Goal: Complete application form: Complete application form

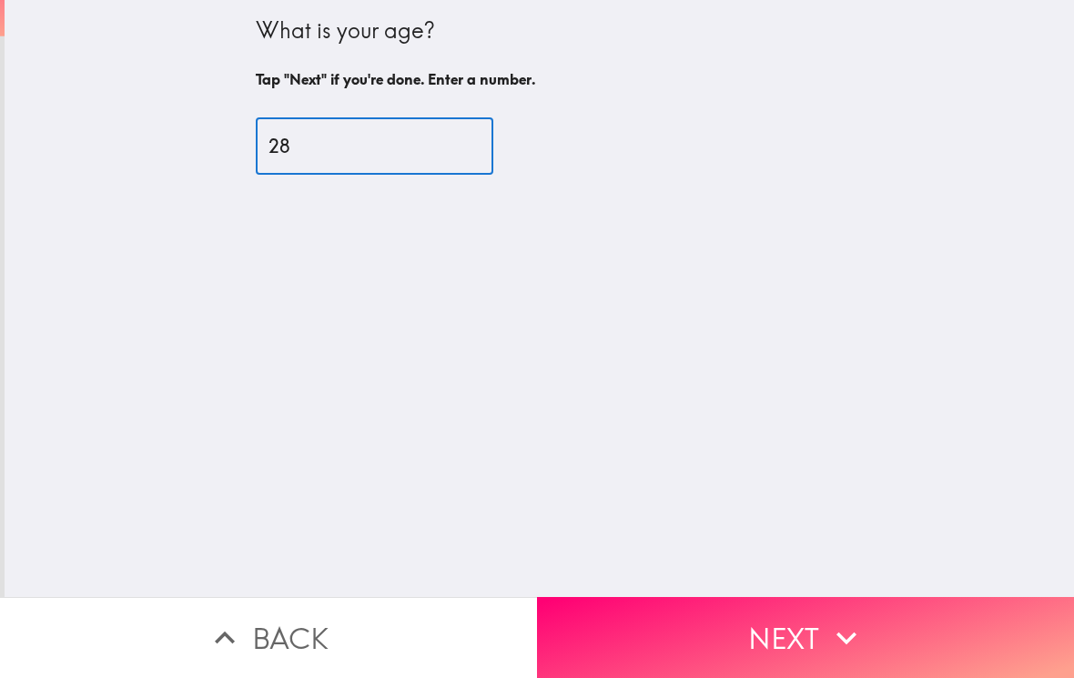
type input "28"
click at [781, 602] on button "Next" at bounding box center [805, 637] width 537 height 81
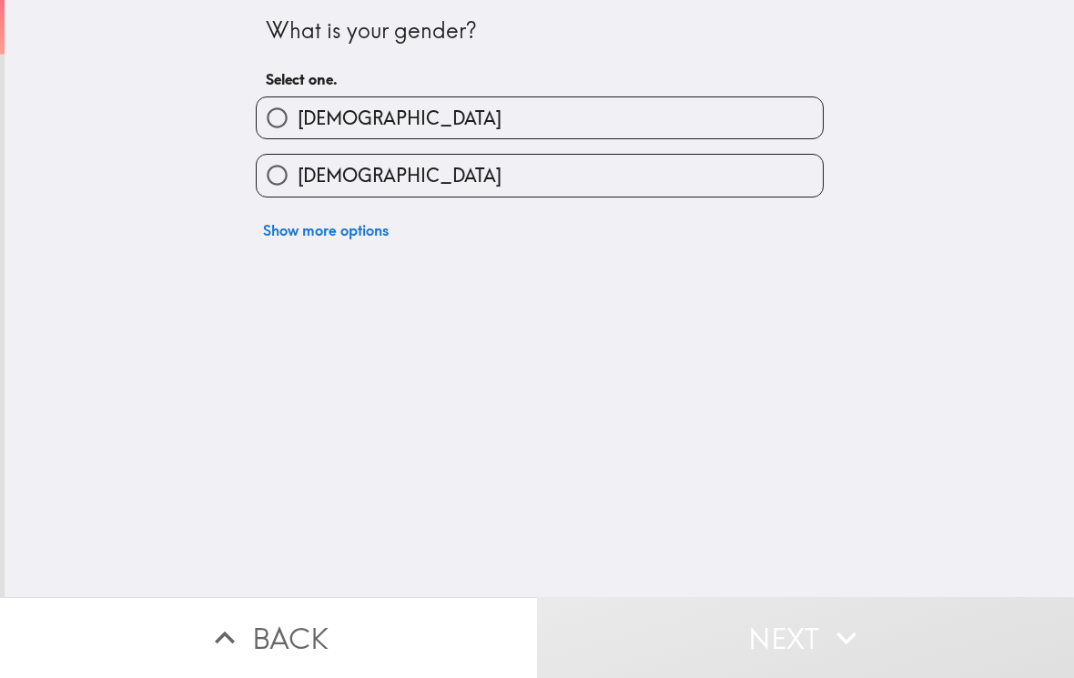
click at [782, 136] on label "[DEMOGRAPHIC_DATA]" at bounding box center [540, 117] width 566 height 41
click at [298, 136] on input "[DEMOGRAPHIC_DATA]" at bounding box center [277, 117] width 41 height 41
radio input "true"
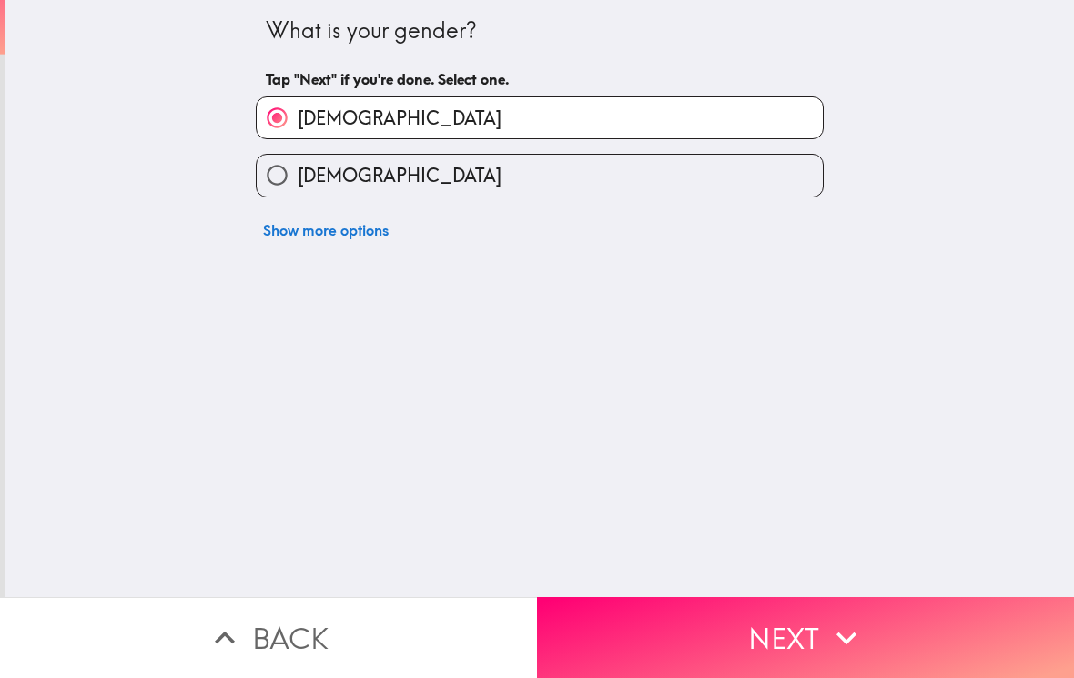
click at [802, 669] on button "Next" at bounding box center [805, 637] width 537 height 81
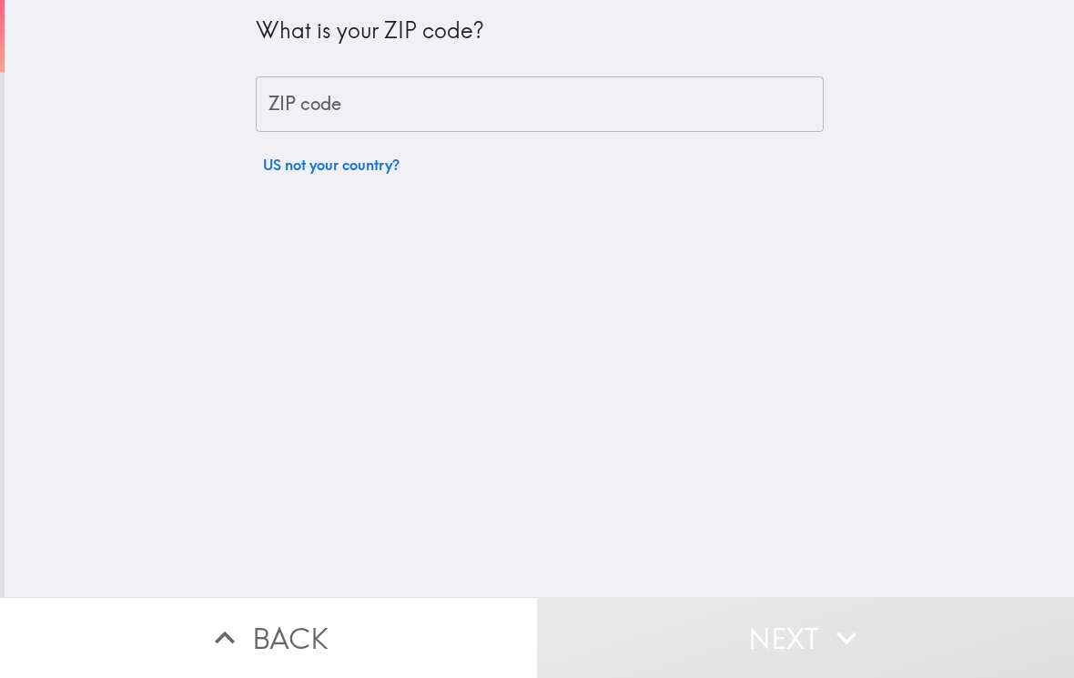
click at [788, 95] on input "ZIP code" at bounding box center [540, 104] width 568 height 56
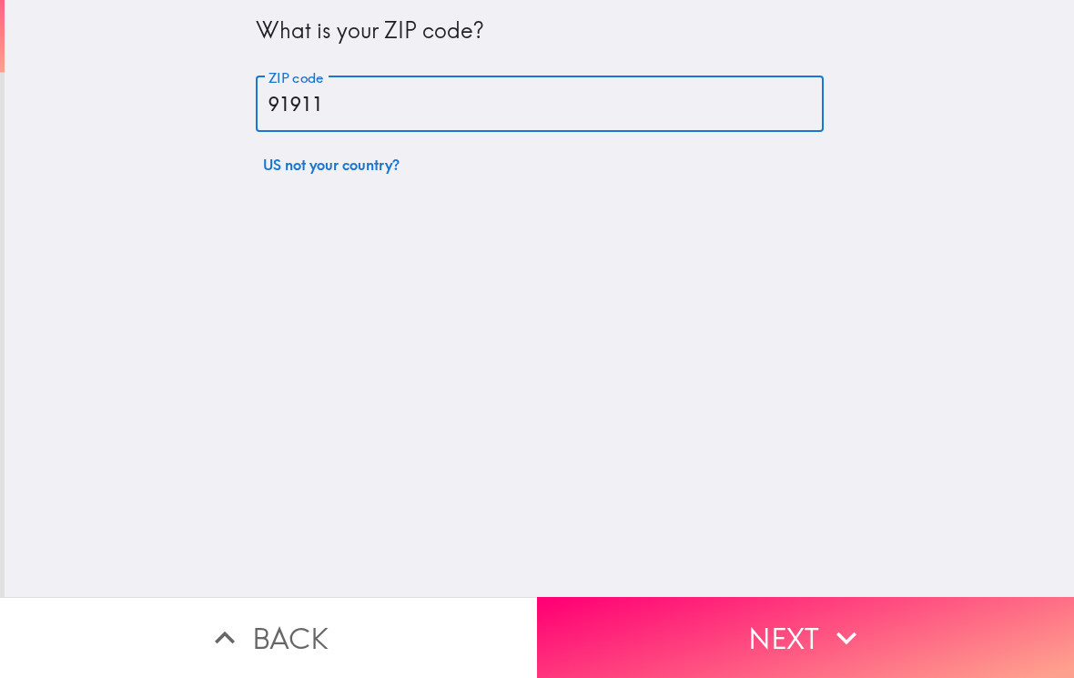
type input "91911"
click at [909, 631] on button "Next" at bounding box center [805, 637] width 537 height 81
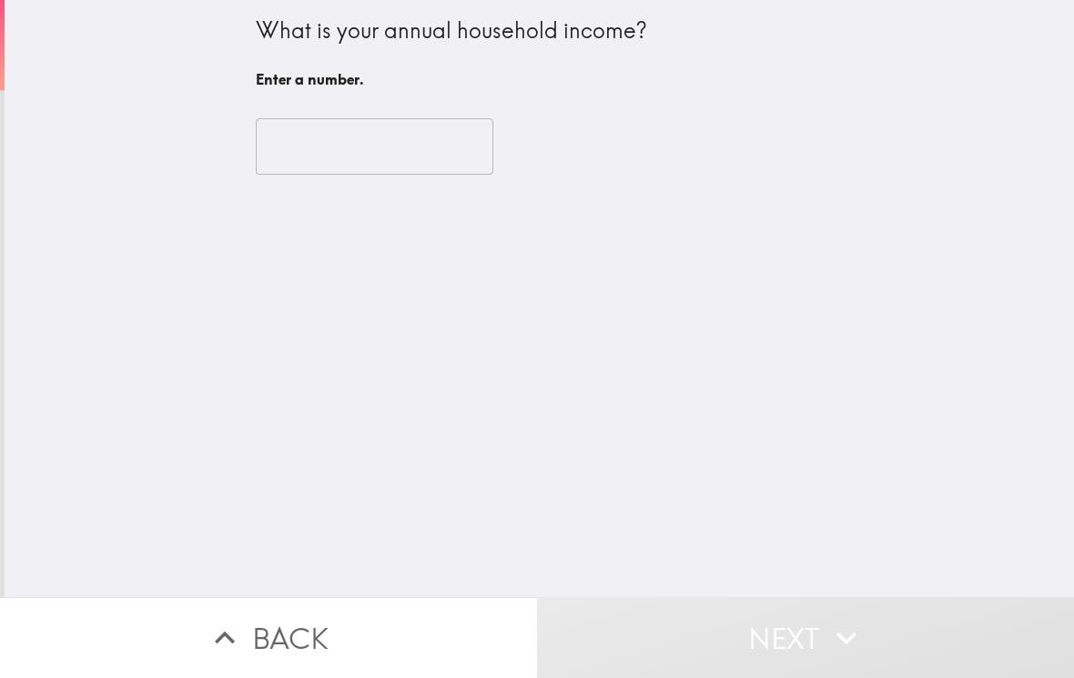
click at [305, 135] on input "number" at bounding box center [375, 146] width 238 height 56
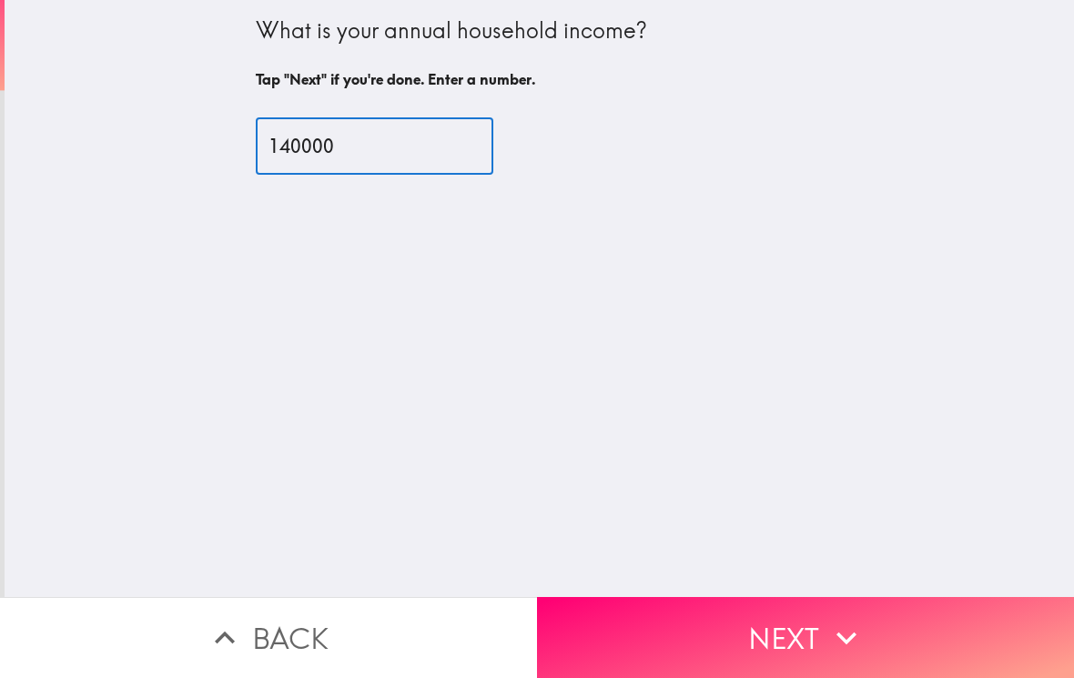
type input "140000"
click at [875, 587] on div "What is your annual household income? Tap "Next" if you're done. Enter a number…" at bounding box center [539, 298] width 1069 height 597
click at [884, 623] on button "Next" at bounding box center [805, 637] width 537 height 81
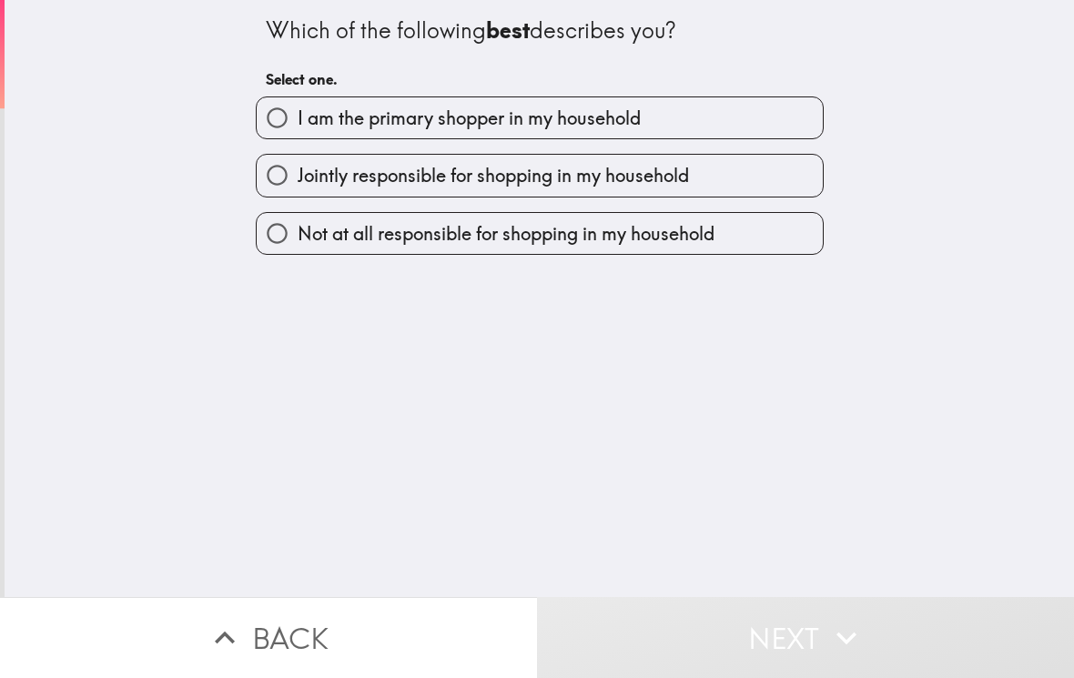
click at [817, 118] on label "I am the primary shopper in my household" at bounding box center [540, 117] width 566 height 41
click at [298, 118] on input "I am the primary shopper in my household" at bounding box center [277, 117] width 41 height 41
radio input "true"
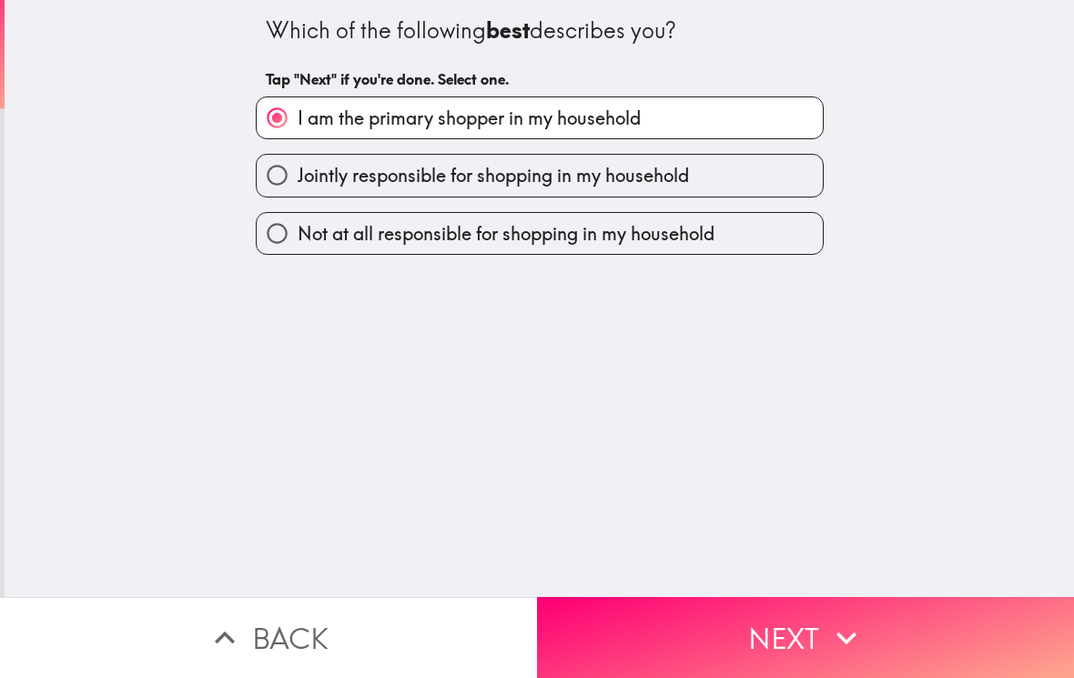
click at [789, 628] on button "Next" at bounding box center [805, 637] width 537 height 81
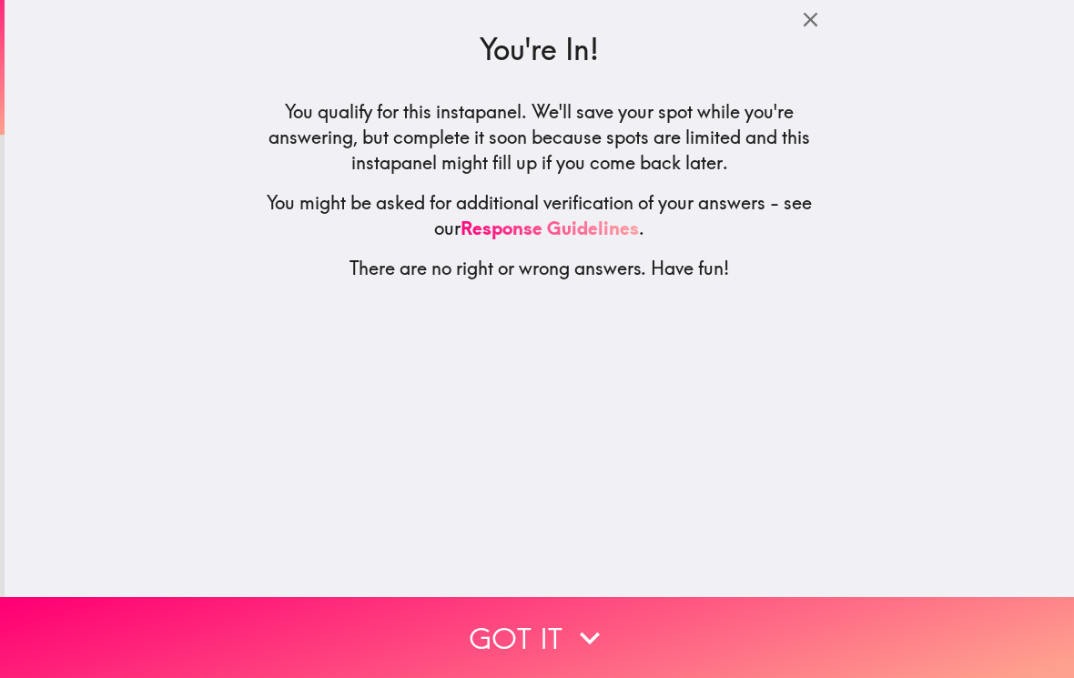
click at [305, 660] on button "Got it" at bounding box center [537, 637] width 1074 height 81
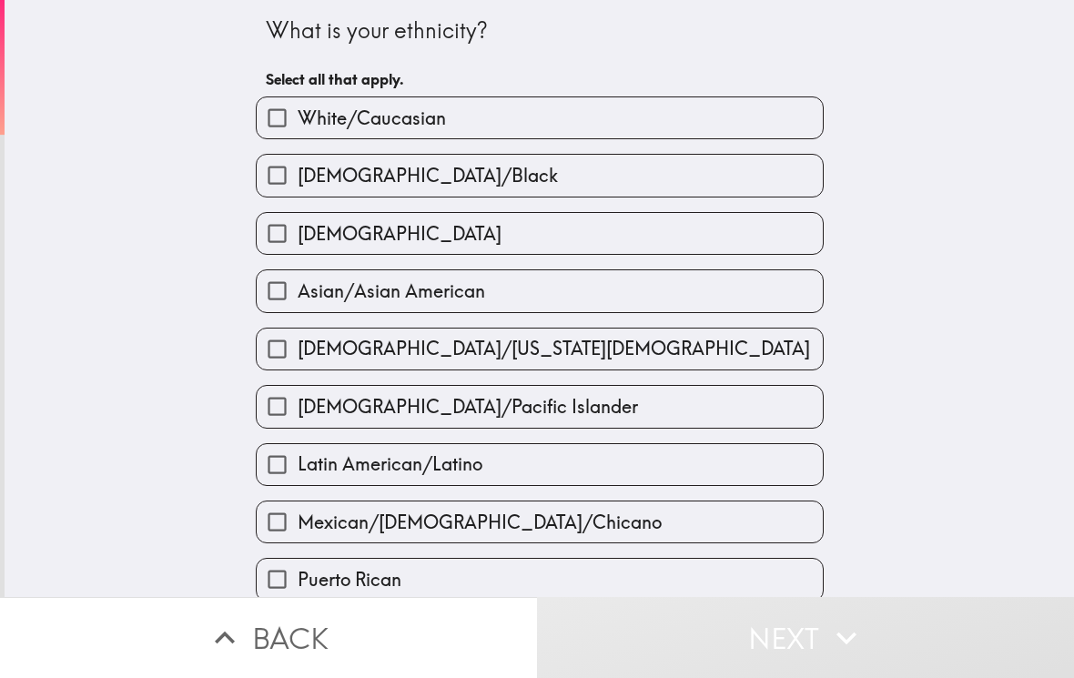
click at [286, 111] on input "White/Caucasian" at bounding box center [277, 117] width 41 height 41
checkbox input "true"
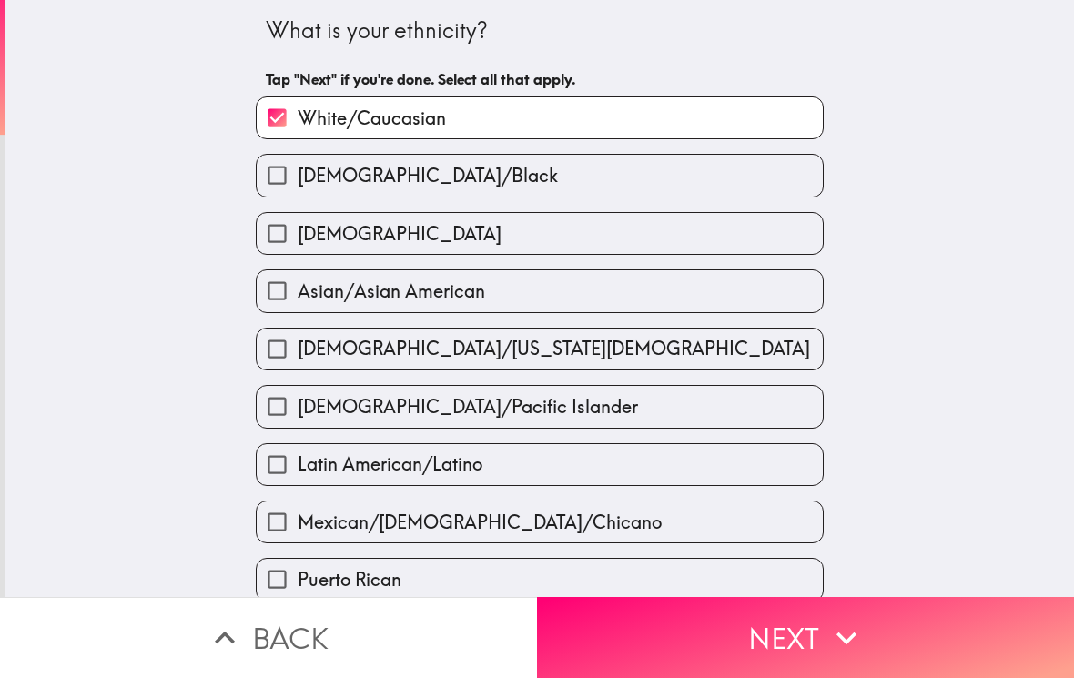
click at [845, 629] on icon "button" at bounding box center [846, 638] width 40 height 40
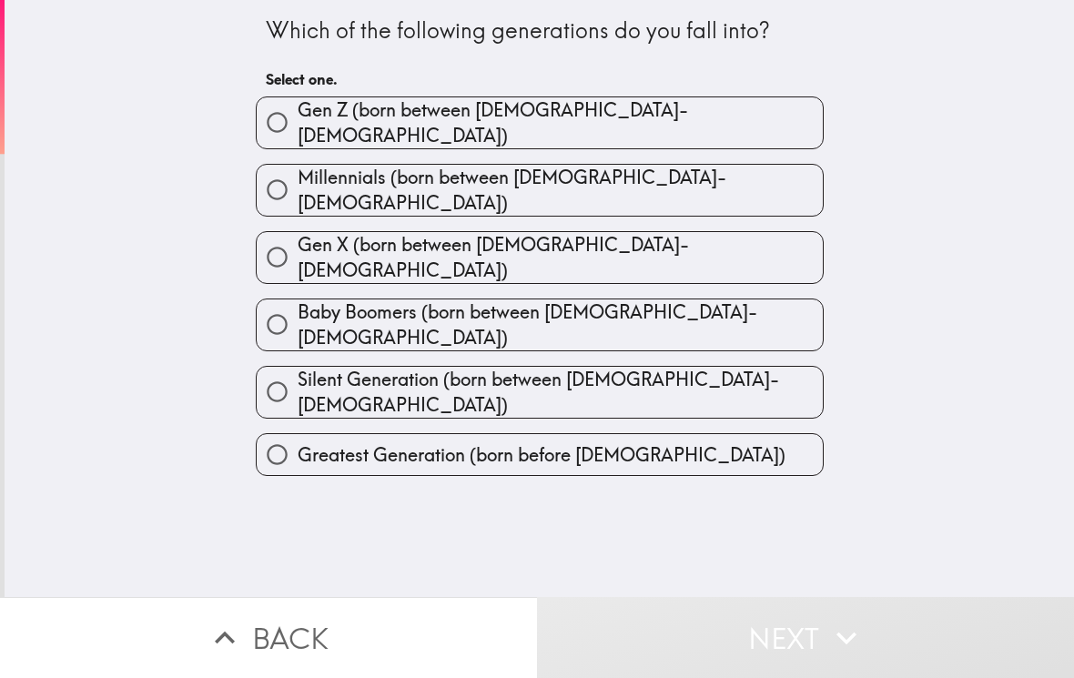
click at [274, 117] on input "Gen Z (born between [DEMOGRAPHIC_DATA]-[DEMOGRAPHIC_DATA])" at bounding box center [277, 122] width 41 height 41
radio input "true"
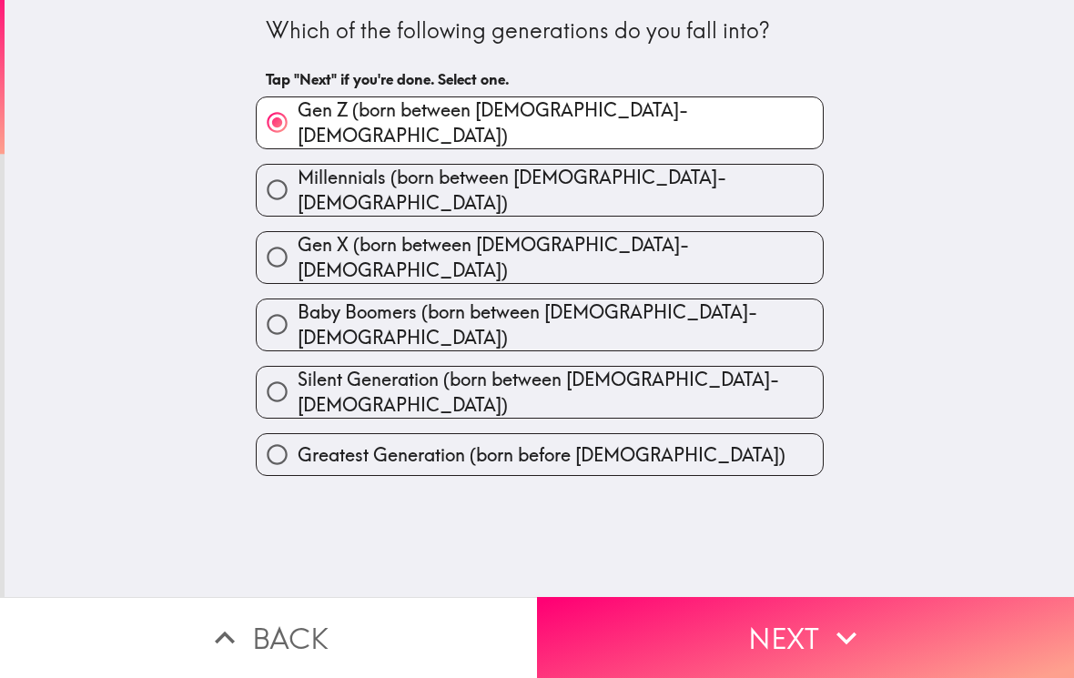
click at [773, 603] on button "Next" at bounding box center [805, 637] width 537 height 81
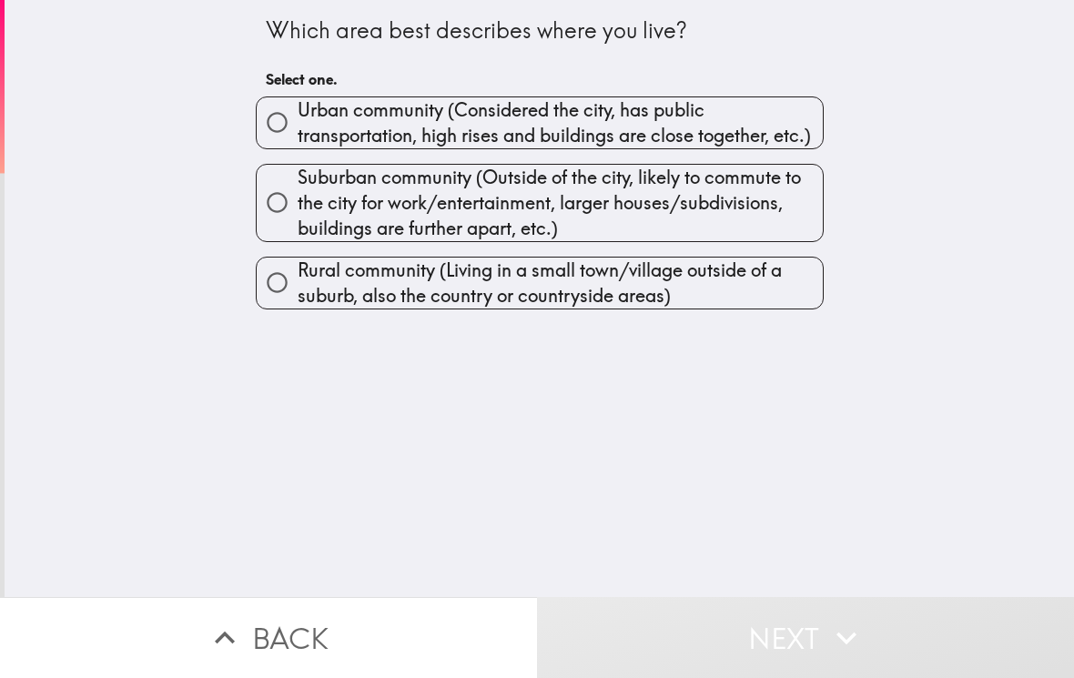
click at [279, 187] on input "Suburban community (Outside of the city, likely to commute to the city for work…" at bounding box center [277, 202] width 41 height 41
radio input "true"
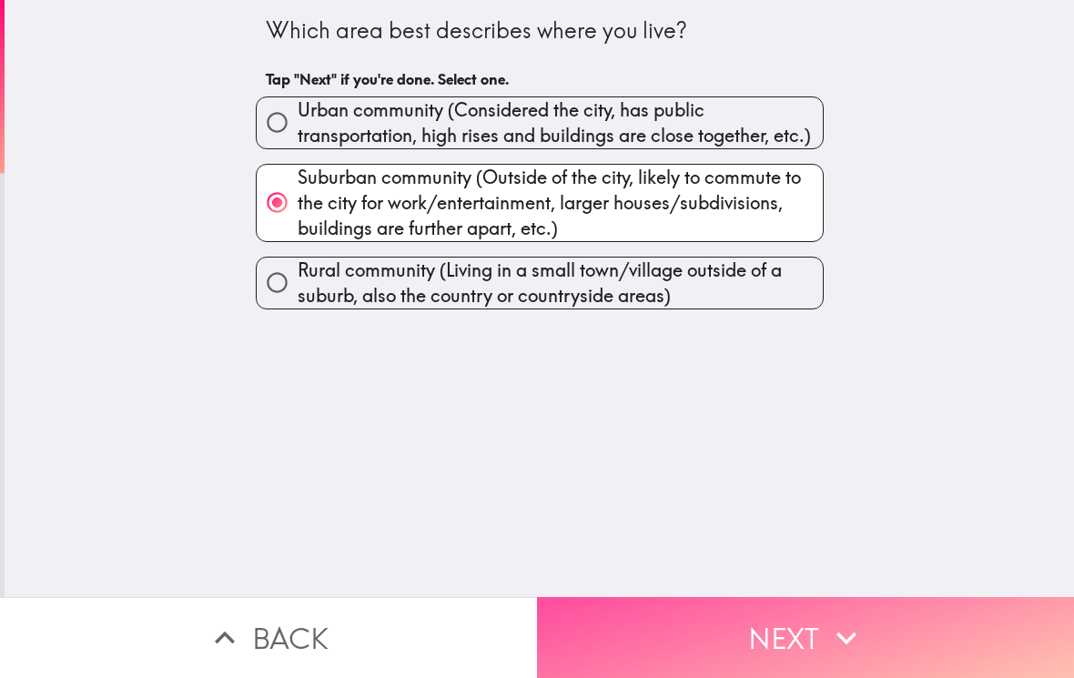
click at [727, 628] on button "Next" at bounding box center [805, 637] width 537 height 81
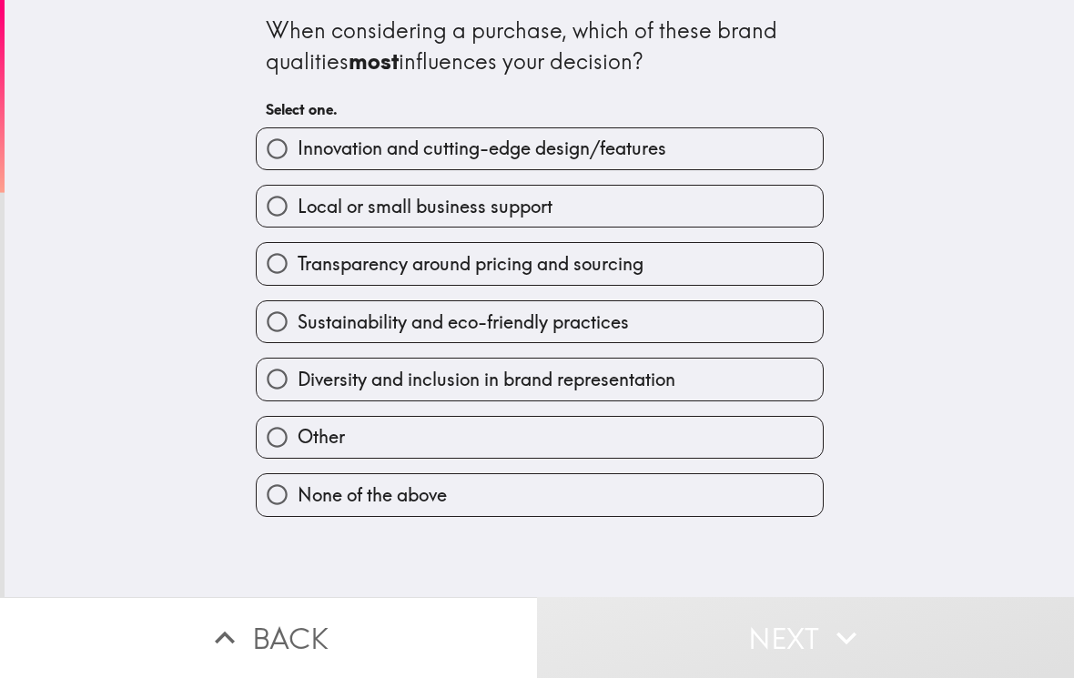
click at [273, 205] on input "Local or small business support" at bounding box center [277, 206] width 41 height 41
radio input "true"
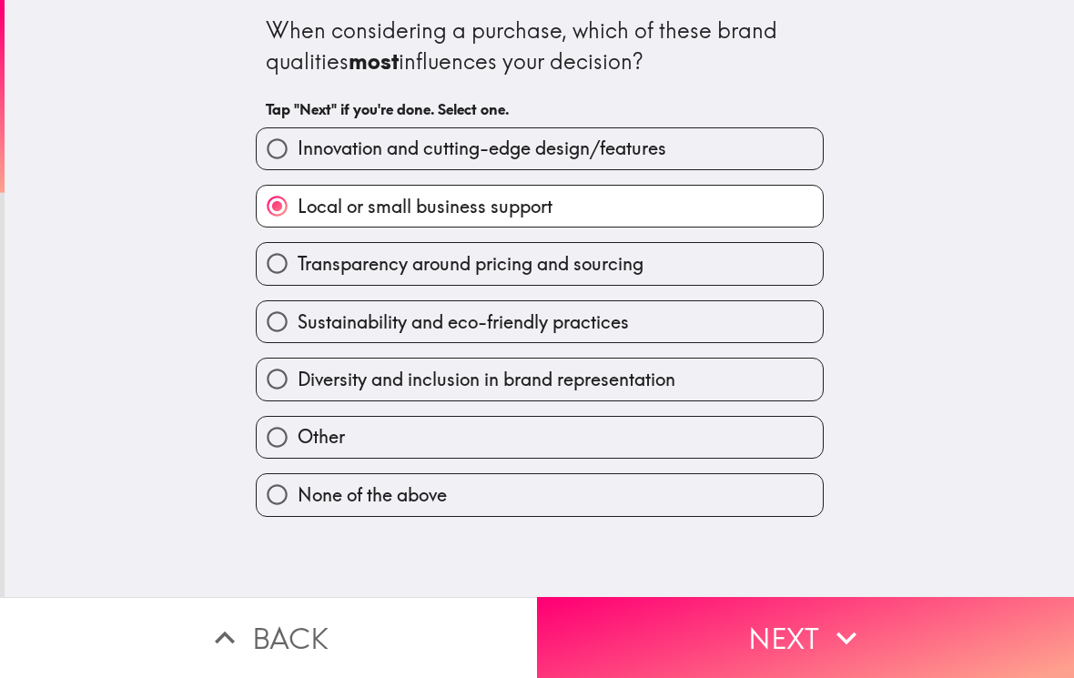
click at [284, 263] on input "Transparency around pricing and sourcing" at bounding box center [277, 263] width 41 height 41
radio input "true"
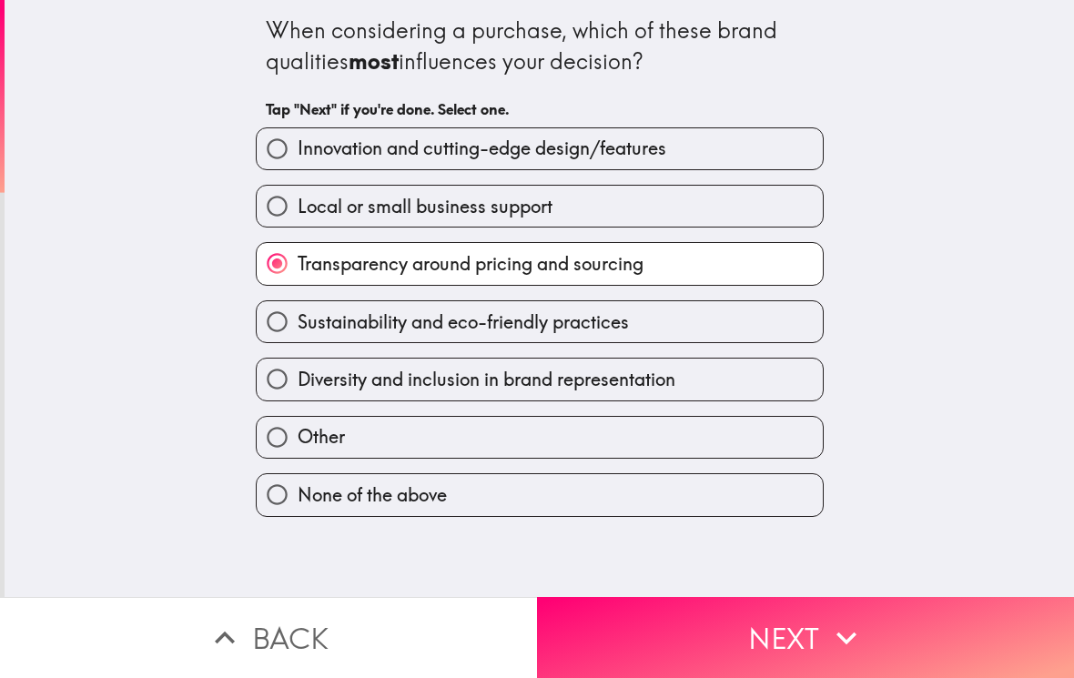
click at [754, 625] on button "Next" at bounding box center [805, 637] width 537 height 81
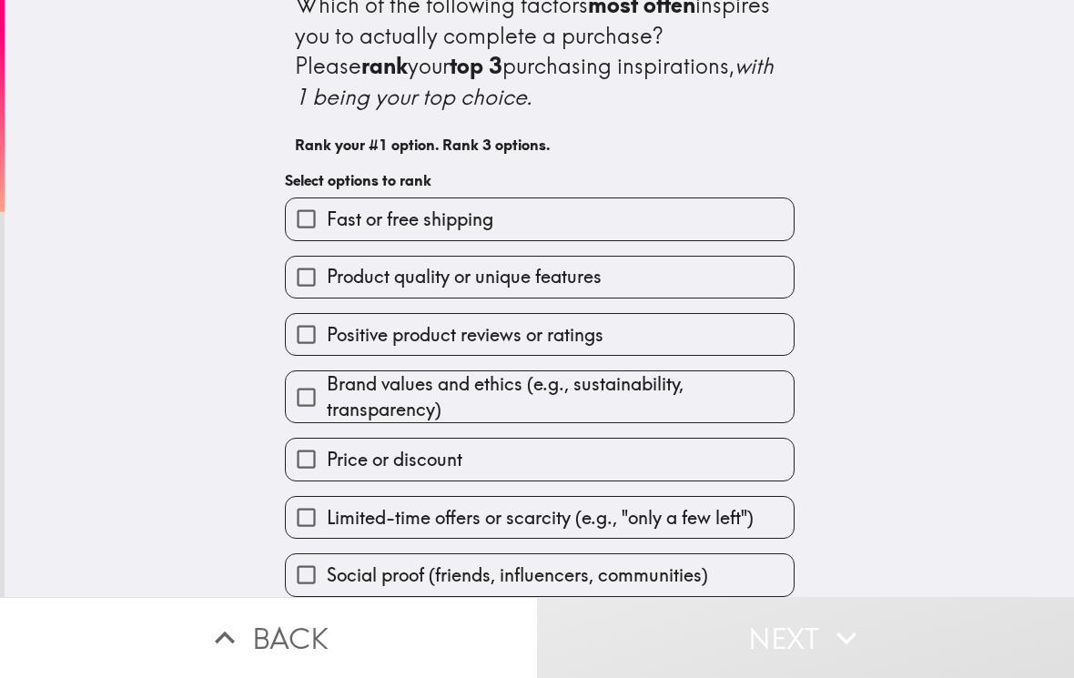
scroll to position [29, 0]
click at [302, 390] on input "Brand values and ethics (e.g., sustainability, transparency)" at bounding box center [306, 397] width 41 height 41
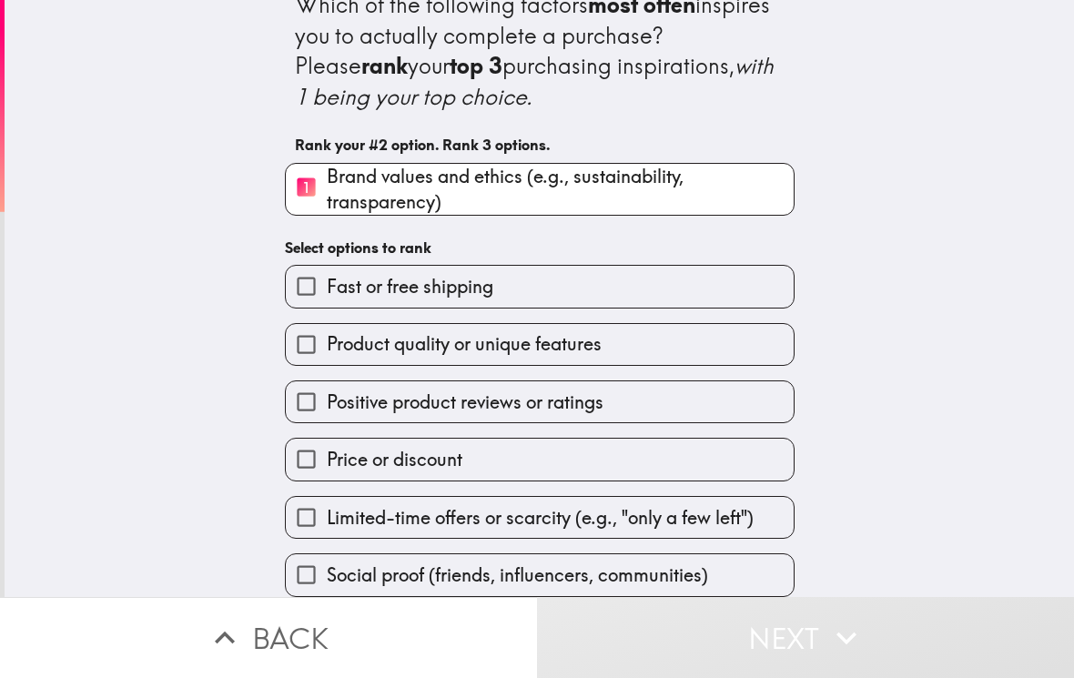
click at [309, 338] on input "Product quality or unique features" at bounding box center [306, 344] width 41 height 41
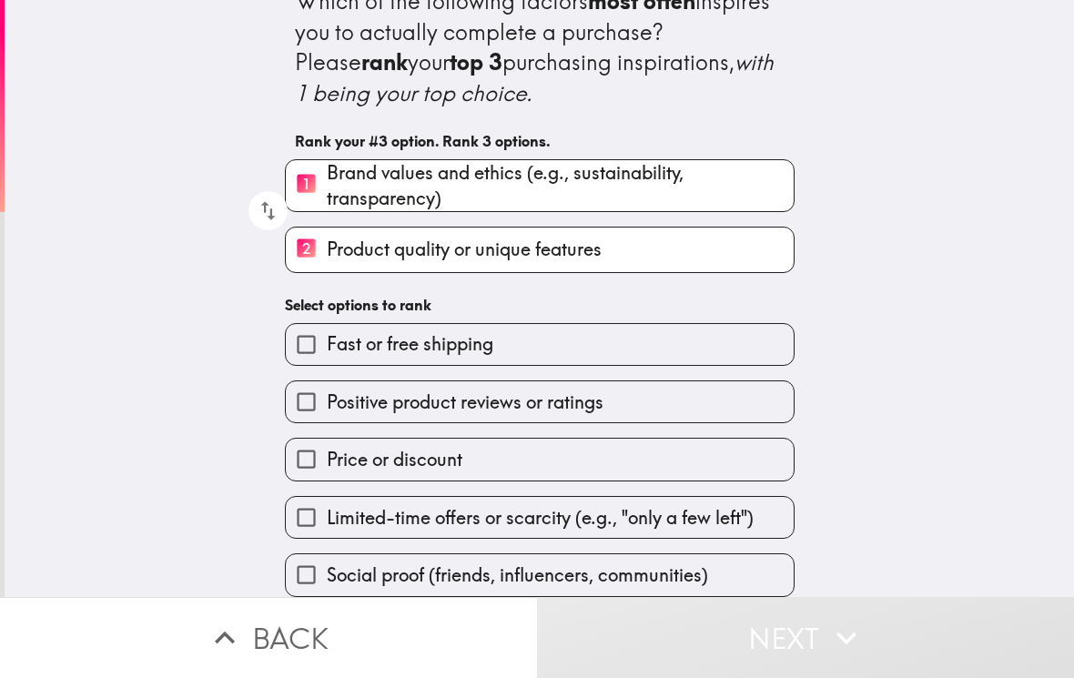
click at [298, 449] on input "Price or discount" at bounding box center [306, 459] width 41 height 41
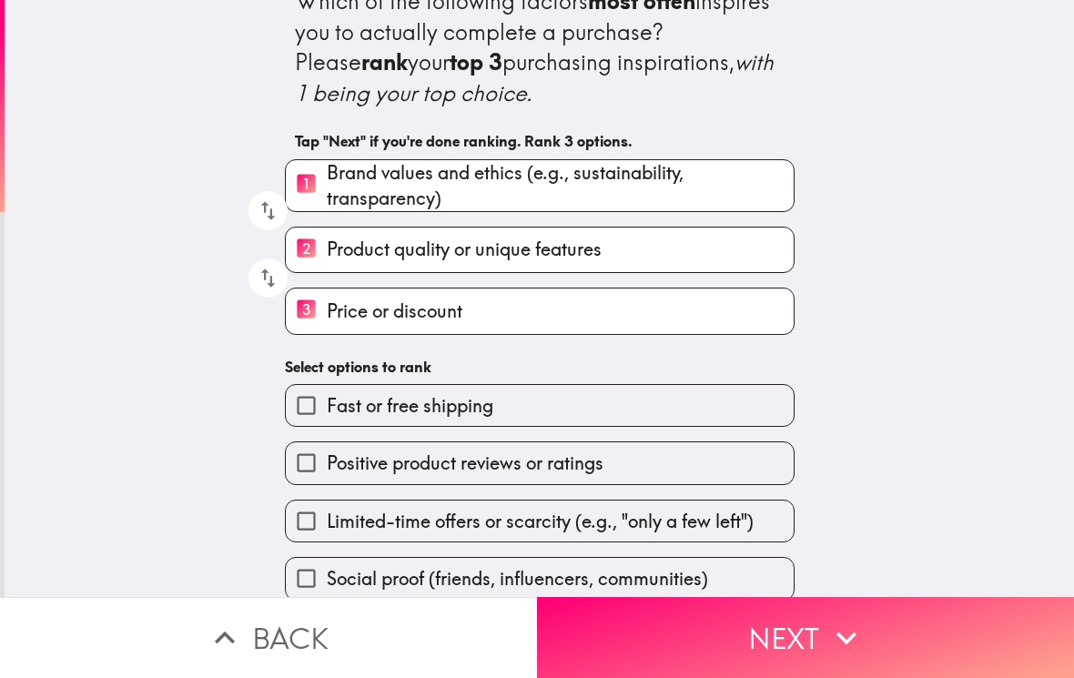
click at [765, 630] on button "Next" at bounding box center [805, 637] width 537 height 81
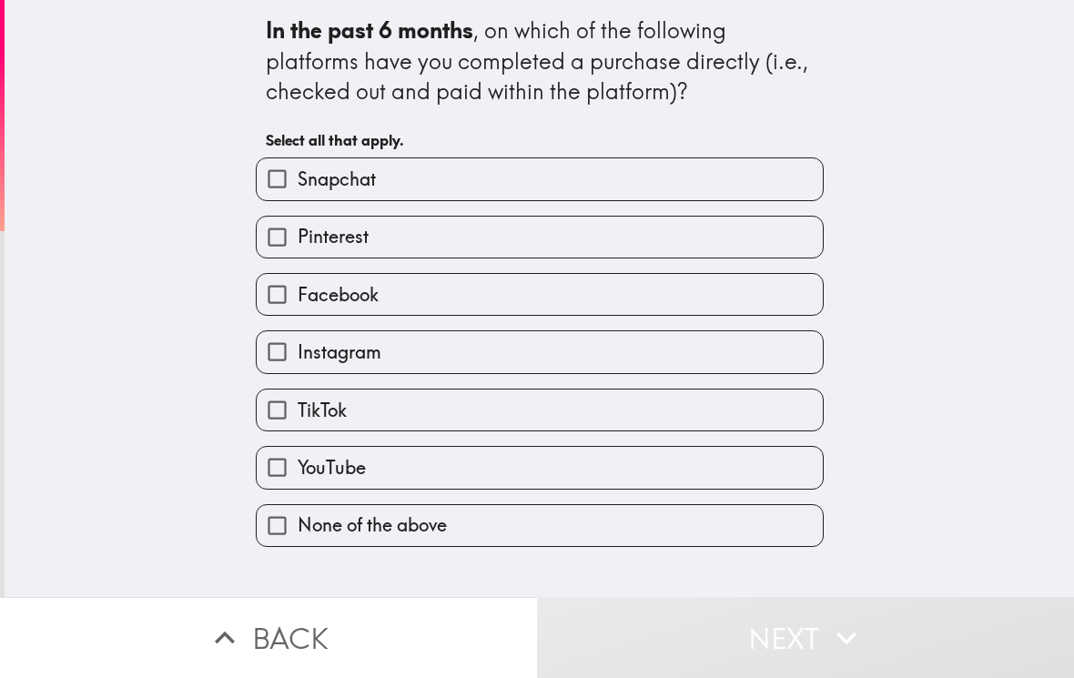
click at [270, 398] on input "TikTok" at bounding box center [277, 410] width 41 height 41
checkbox input "true"
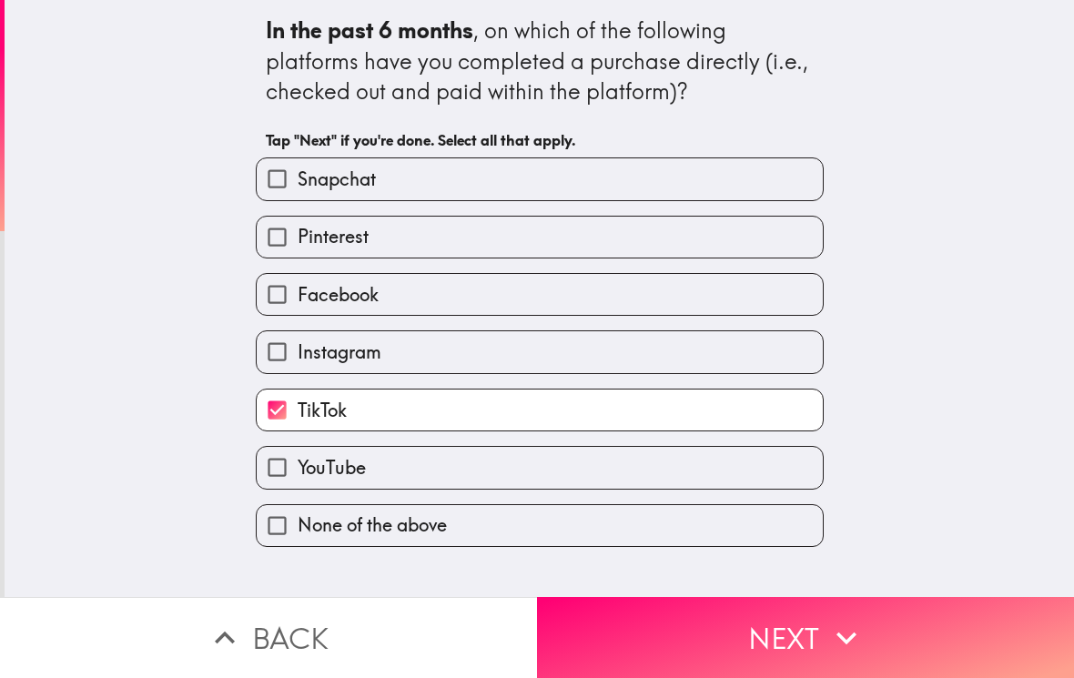
click at [286, 472] on input "YouTube" at bounding box center [277, 467] width 41 height 41
checkbox input "true"
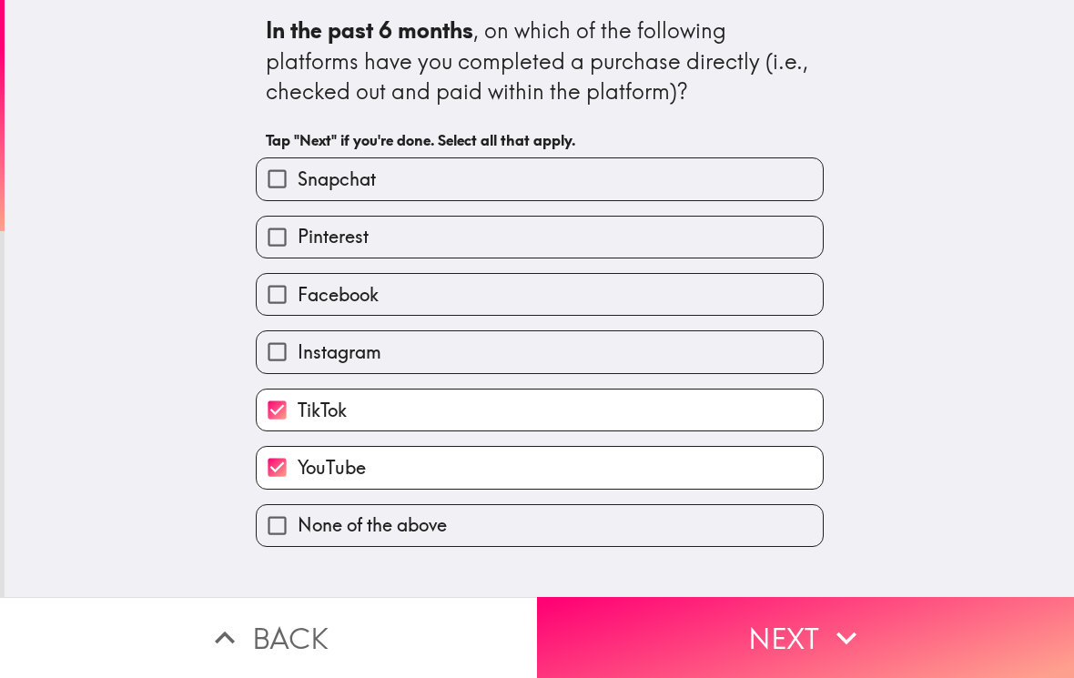
click at [752, 634] on button "Next" at bounding box center [805, 637] width 537 height 81
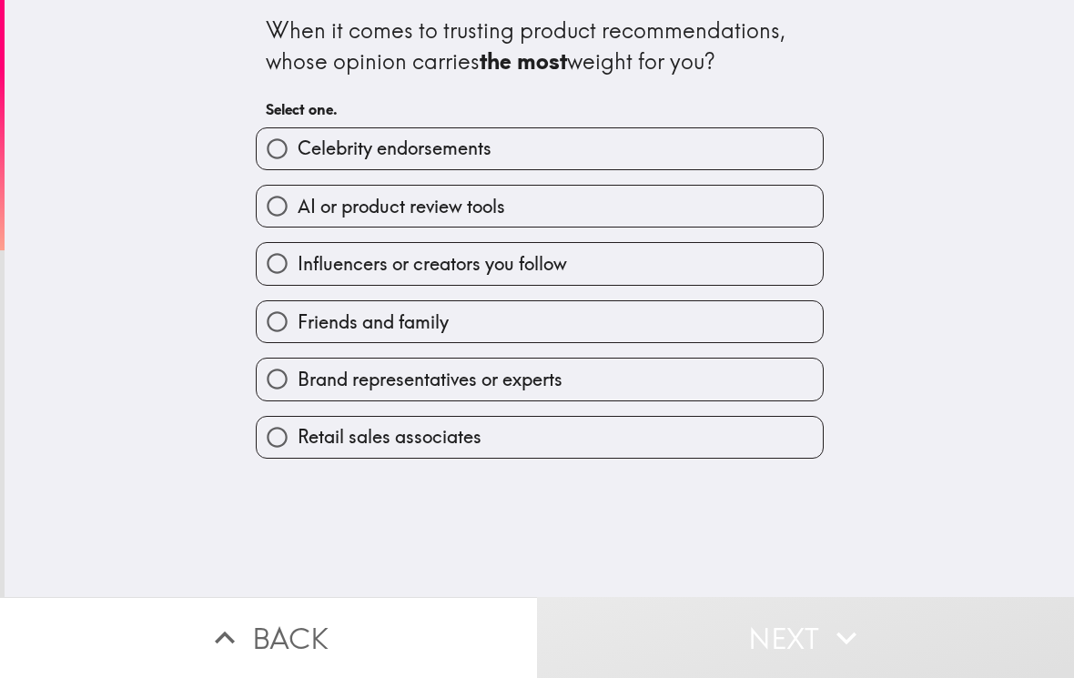
click at [274, 336] on input "Friends and family" at bounding box center [277, 321] width 41 height 41
radio input "true"
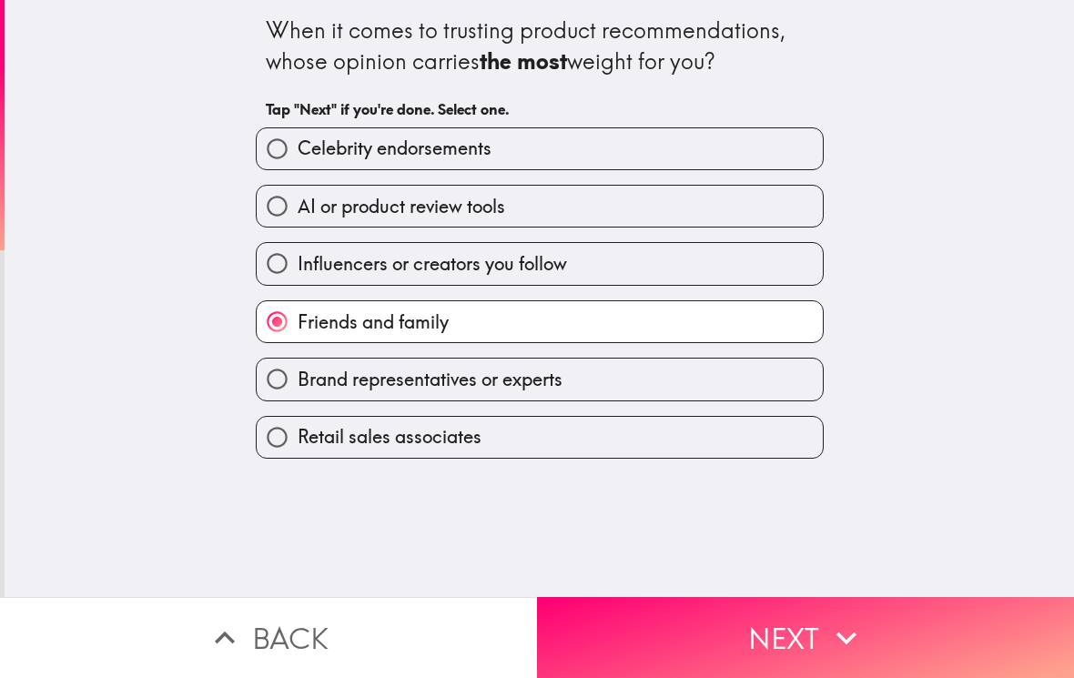
click at [276, 138] on input "Celebrity endorsements" at bounding box center [277, 148] width 41 height 41
radio input "true"
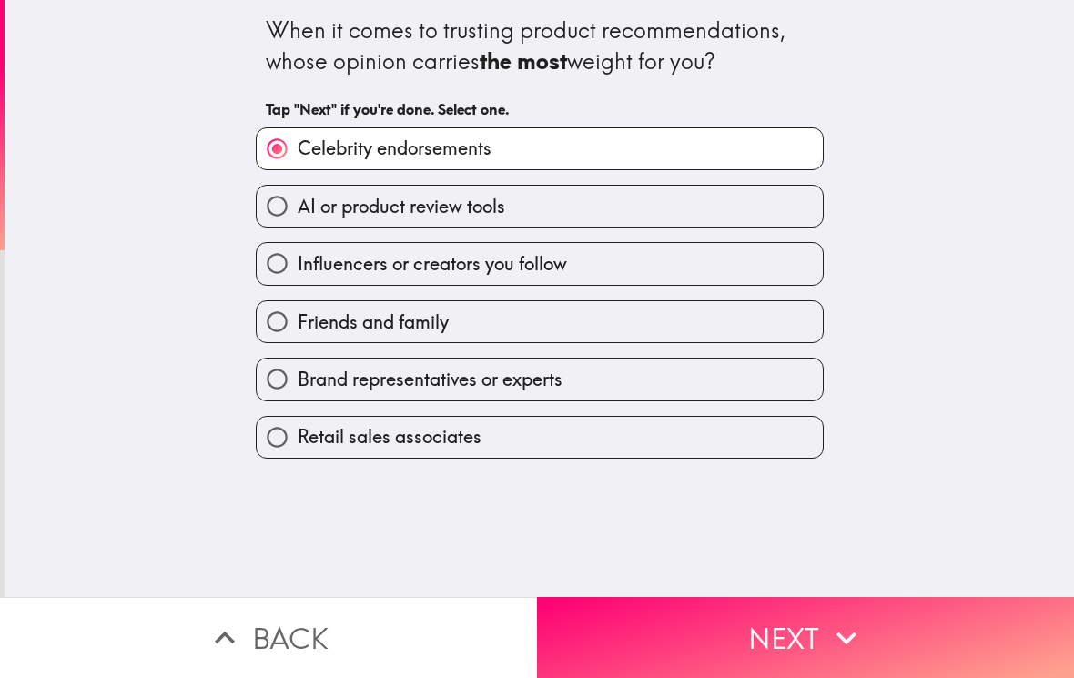
click at [278, 319] on input "Friends and family" at bounding box center [277, 321] width 41 height 41
radio input "true"
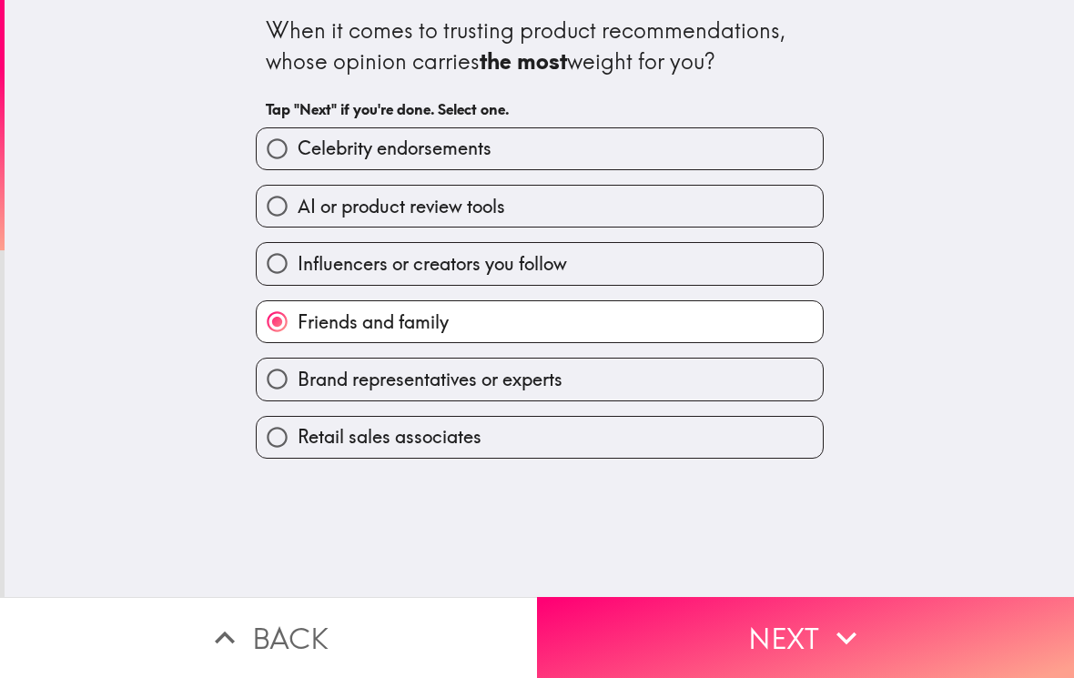
click at [284, 374] on input "Brand representatives or experts" at bounding box center [277, 379] width 41 height 41
radio input "true"
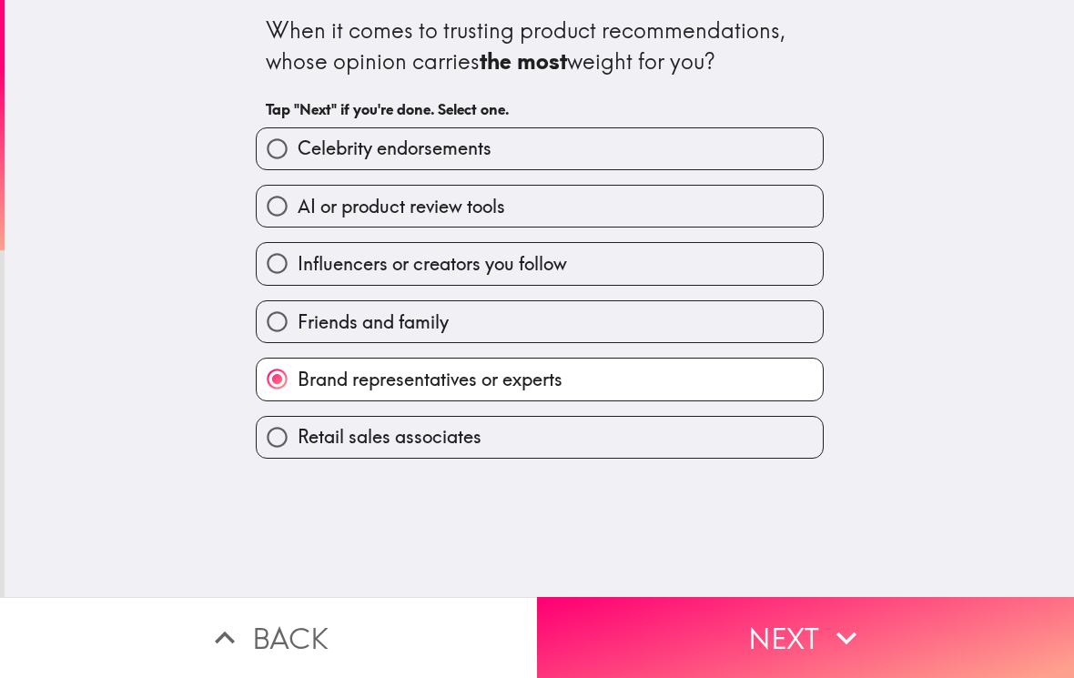
click at [269, 153] on input "Celebrity endorsements" at bounding box center [277, 148] width 41 height 41
radio input "true"
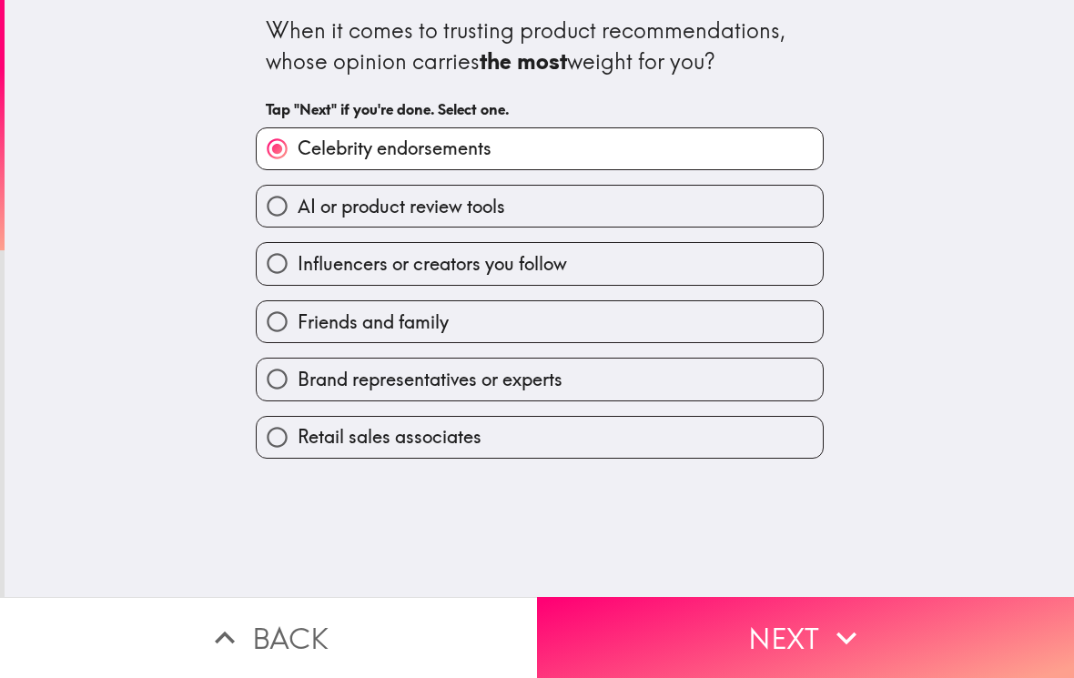
click at [786, 633] on button "Next" at bounding box center [805, 637] width 537 height 81
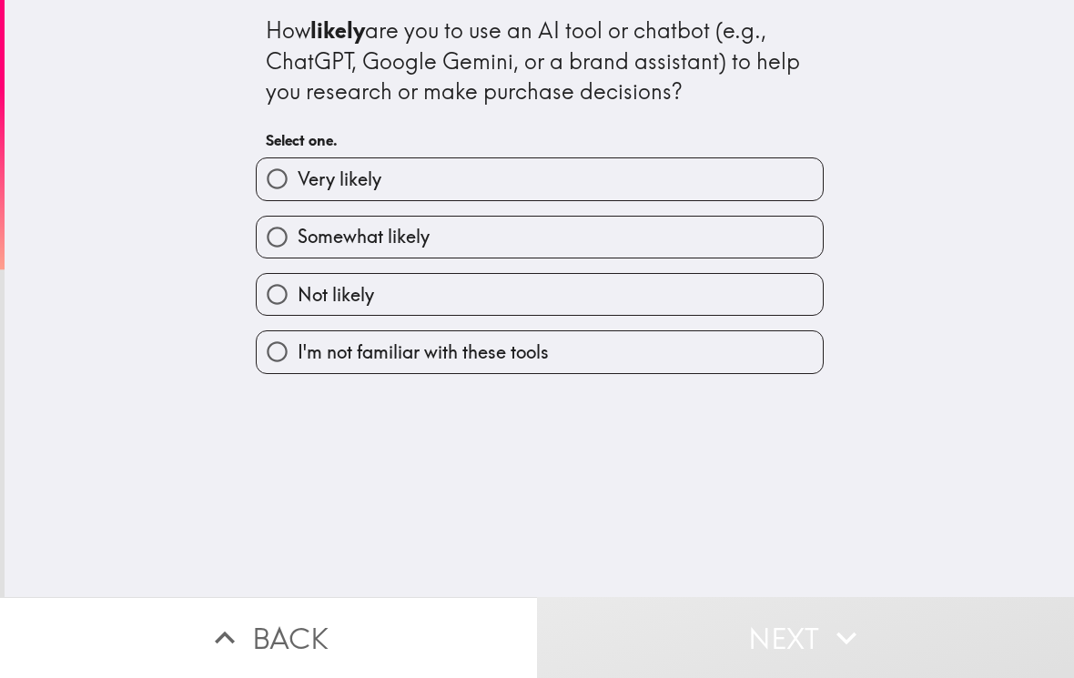
click at [267, 177] on input "Very likely" at bounding box center [277, 178] width 41 height 41
radio input "true"
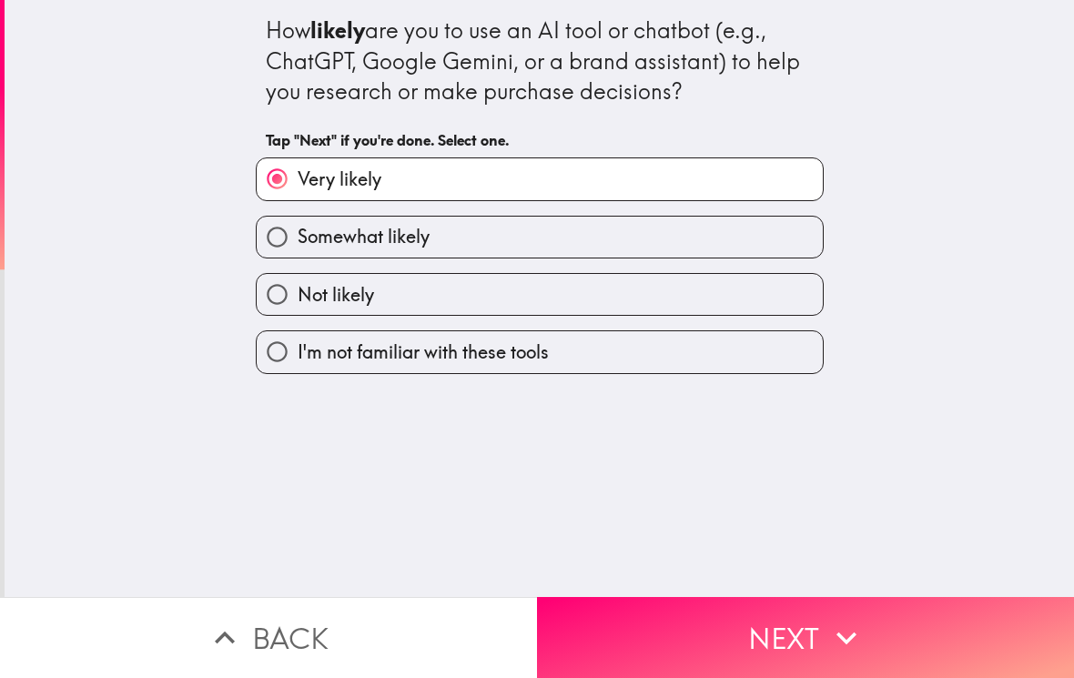
click at [792, 626] on button "Next" at bounding box center [805, 637] width 537 height 81
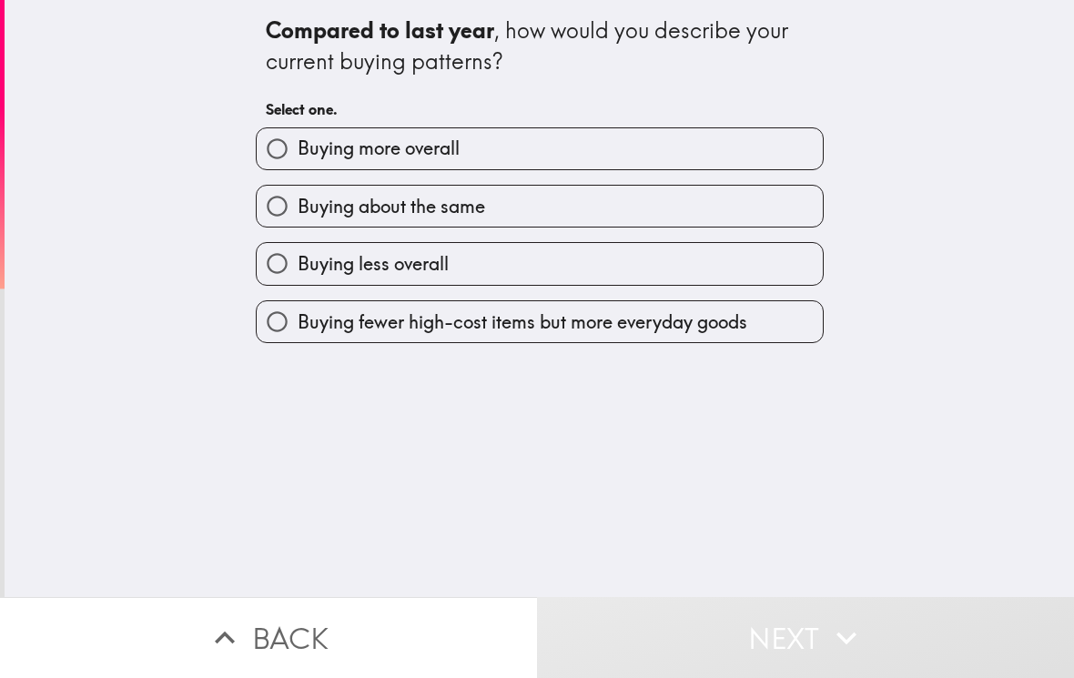
click at [259, 139] on input "Buying more overall" at bounding box center [277, 148] width 41 height 41
radio input "true"
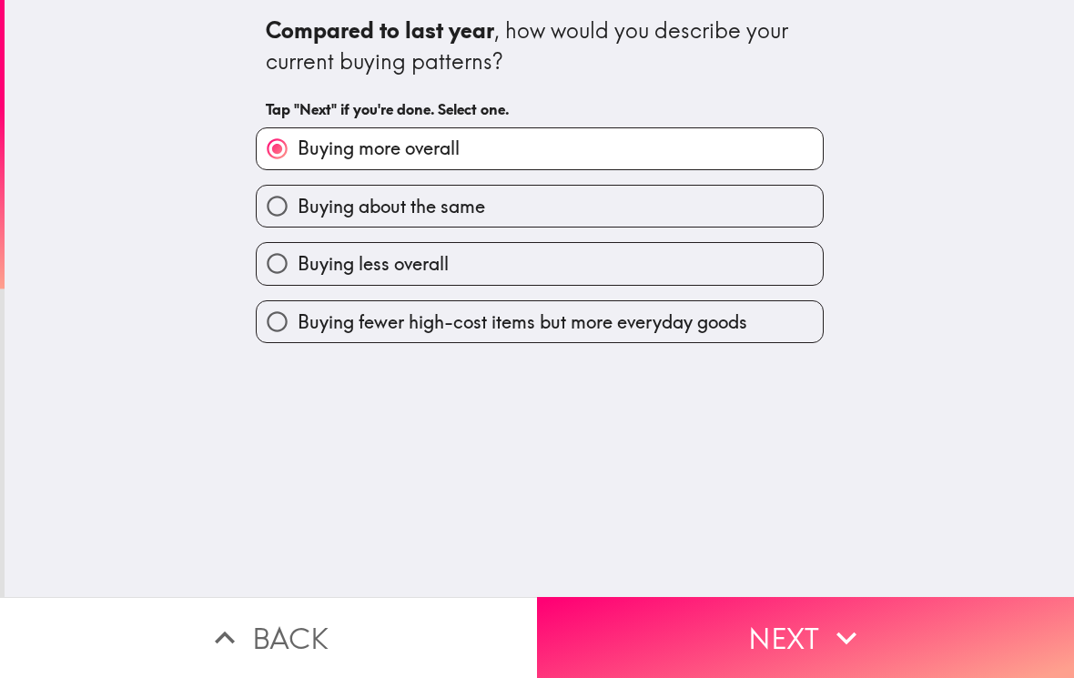
click at [285, 208] on input "Buying about the same" at bounding box center [277, 206] width 41 height 41
radio input "true"
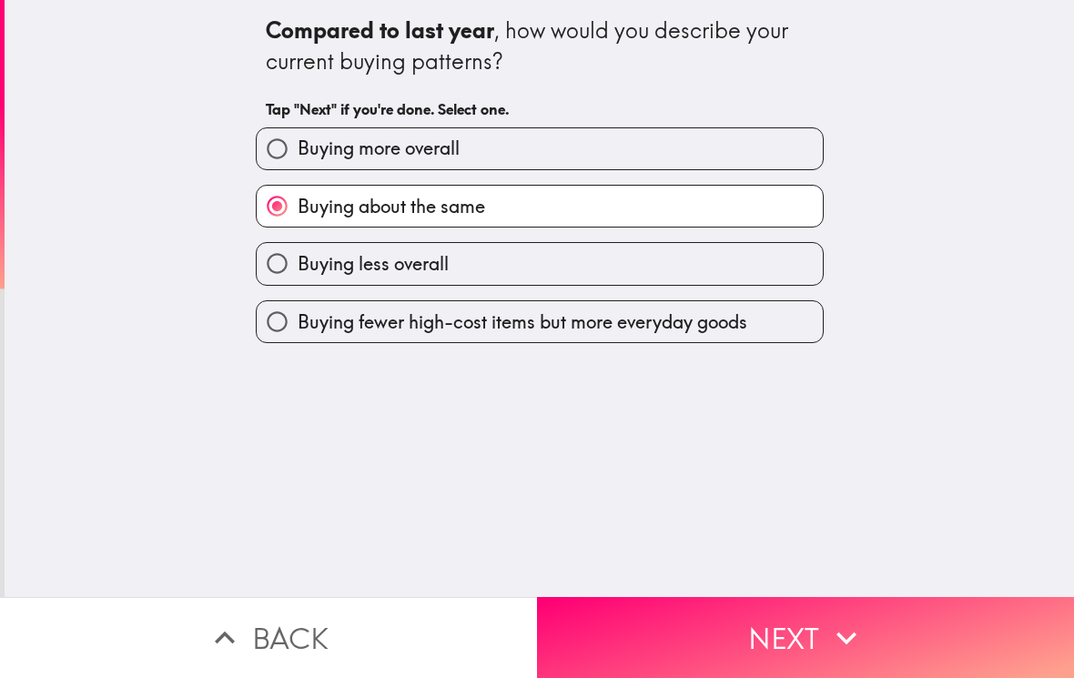
click at [785, 628] on button "Next" at bounding box center [805, 637] width 537 height 81
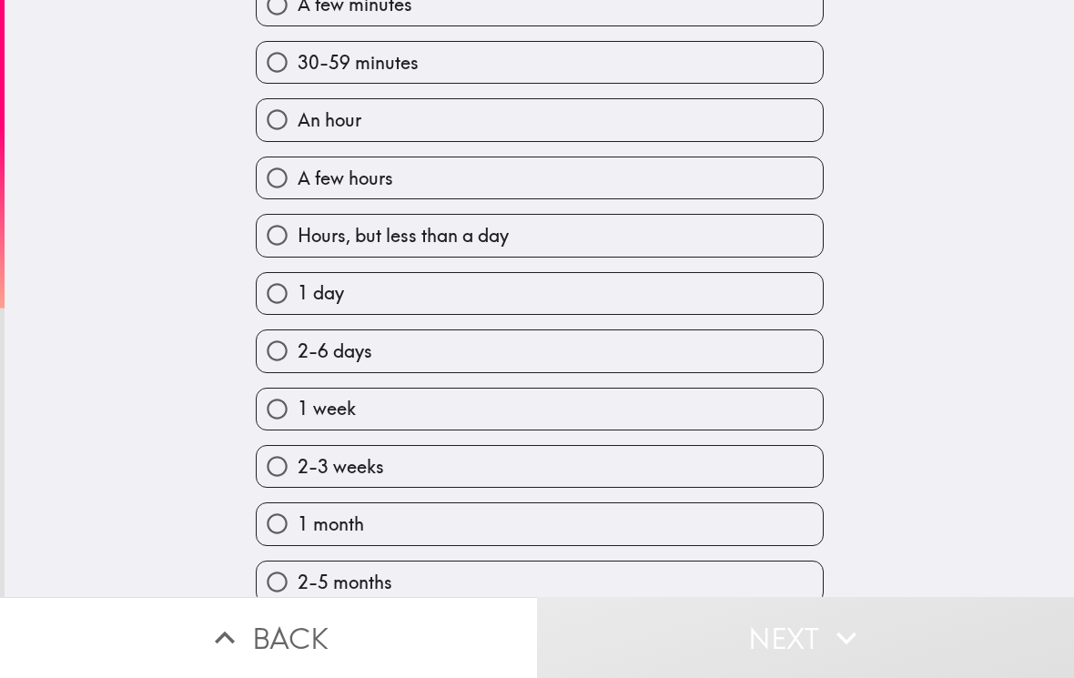
scroll to position [146, 0]
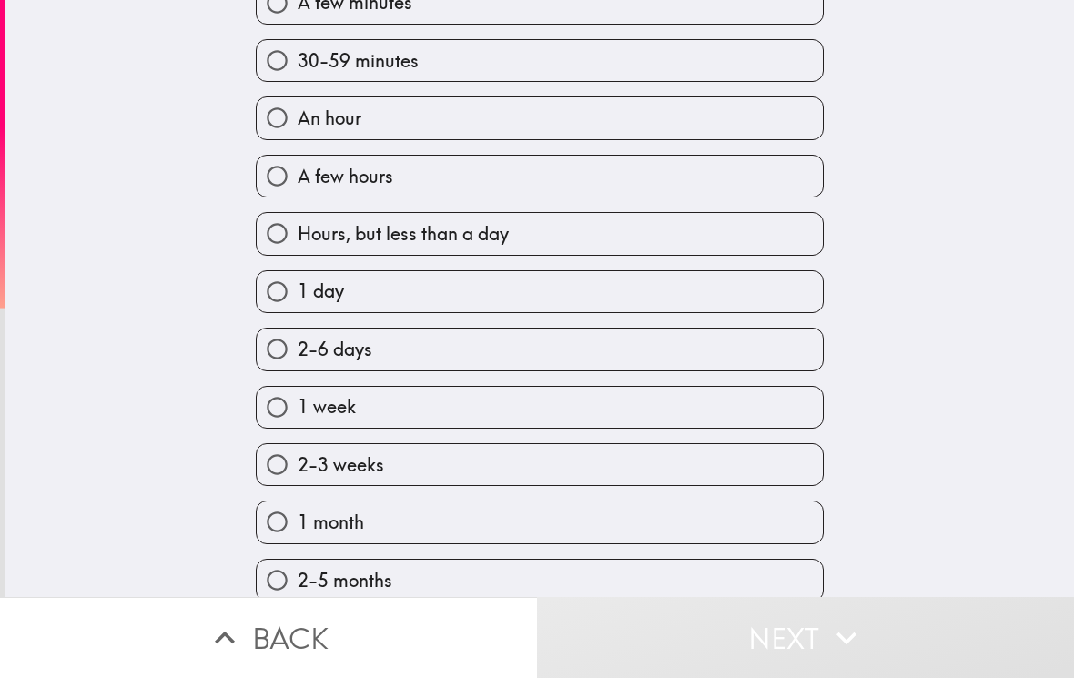
click at [281, 235] on input "Hours, but less than a day" at bounding box center [277, 233] width 41 height 41
radio input "true"
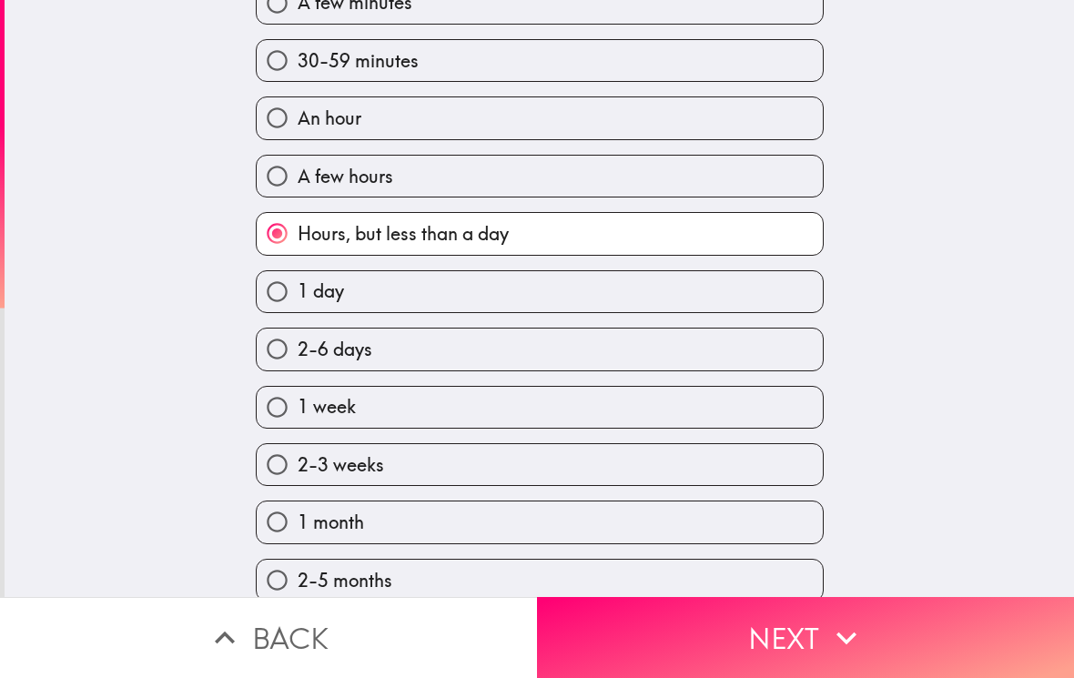
click at [775, 619] on button "Next" at bounding box center [805, 637] width 537 height 81
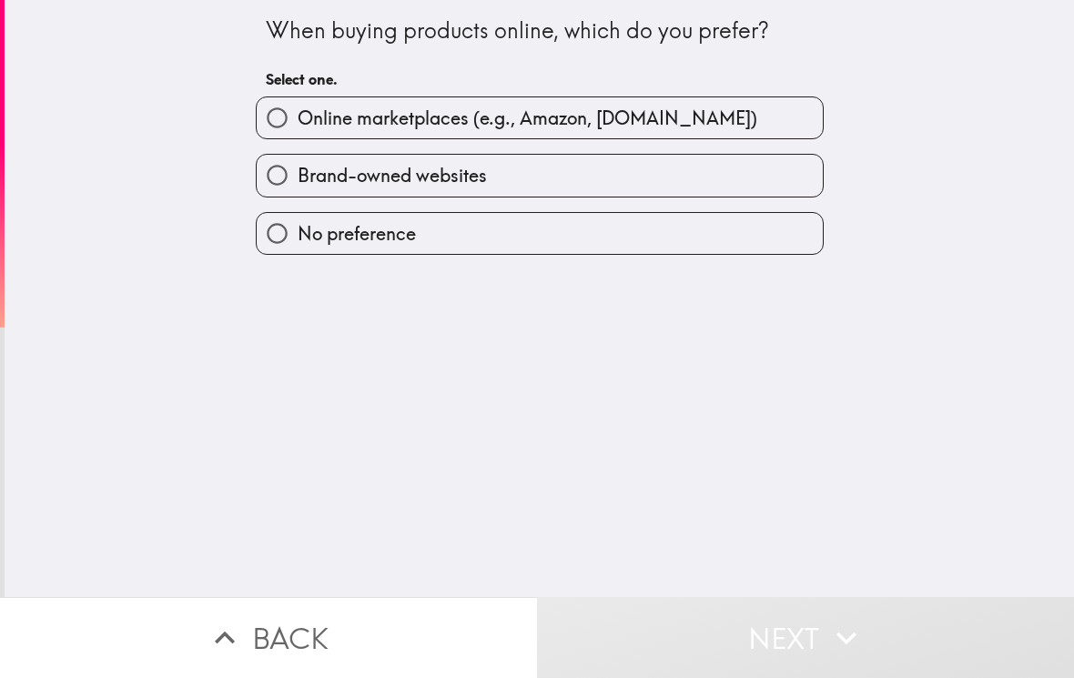
click at [264, 118] on input "Online marketplaces (e.g., Amazon, [DOMAIN_NAME])" at bounding box center [277, 117] width 41 height 41
radio input "true"
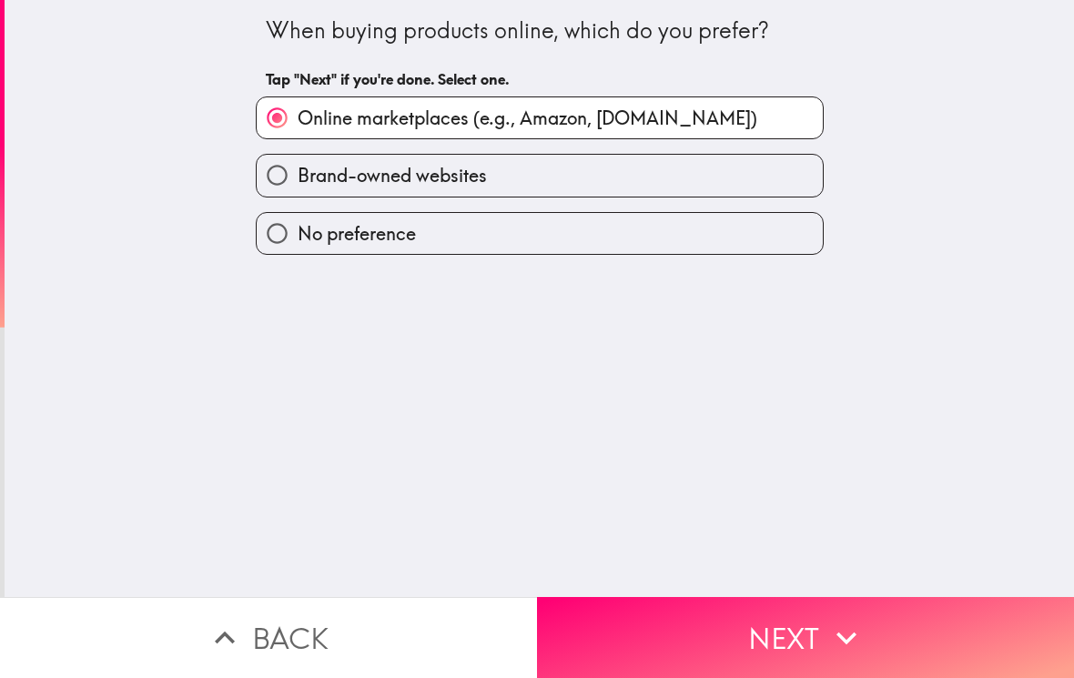
click at [775, 631] on button "Next" at bounding box center [805, 637] width 537 height 81
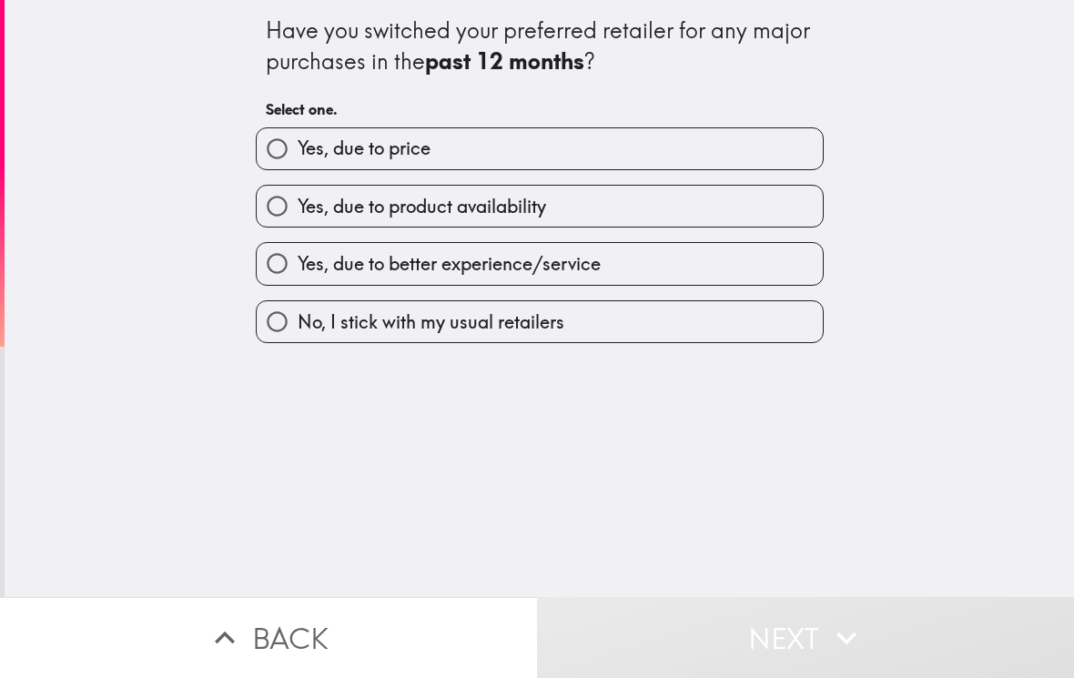
click at [297, 325] on input "No, I stick with my usual retailers" at bounding box center [277, 321] width 41 height 41
radio input "true"
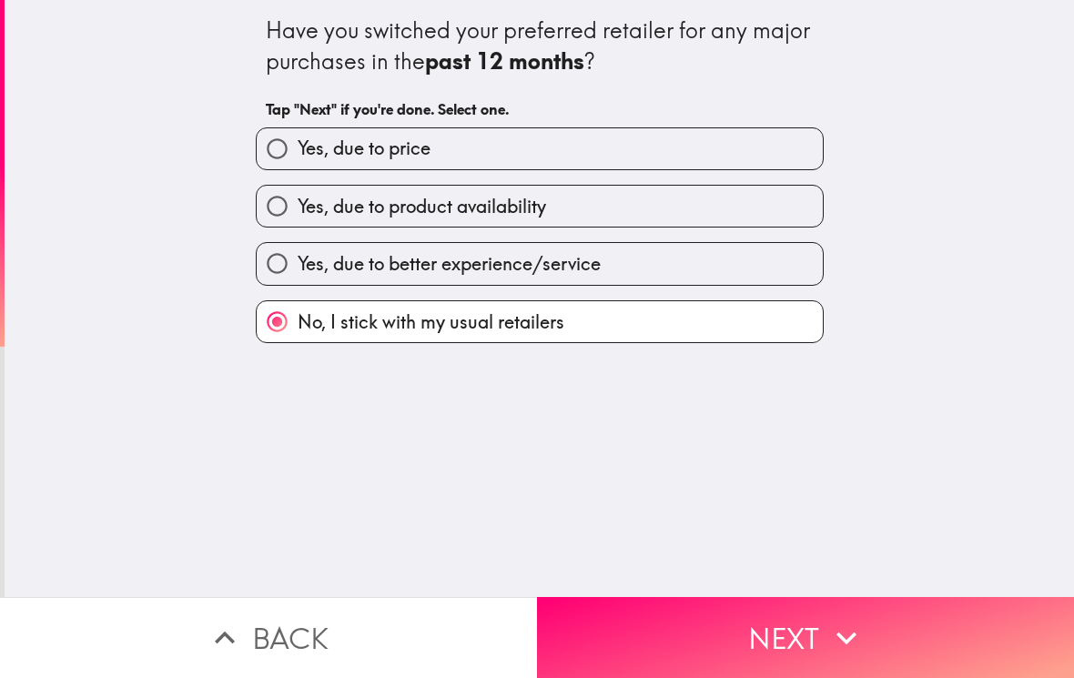
click at [771, 622] on button "Next" at bounding box center [805, 637] width 537 height 81
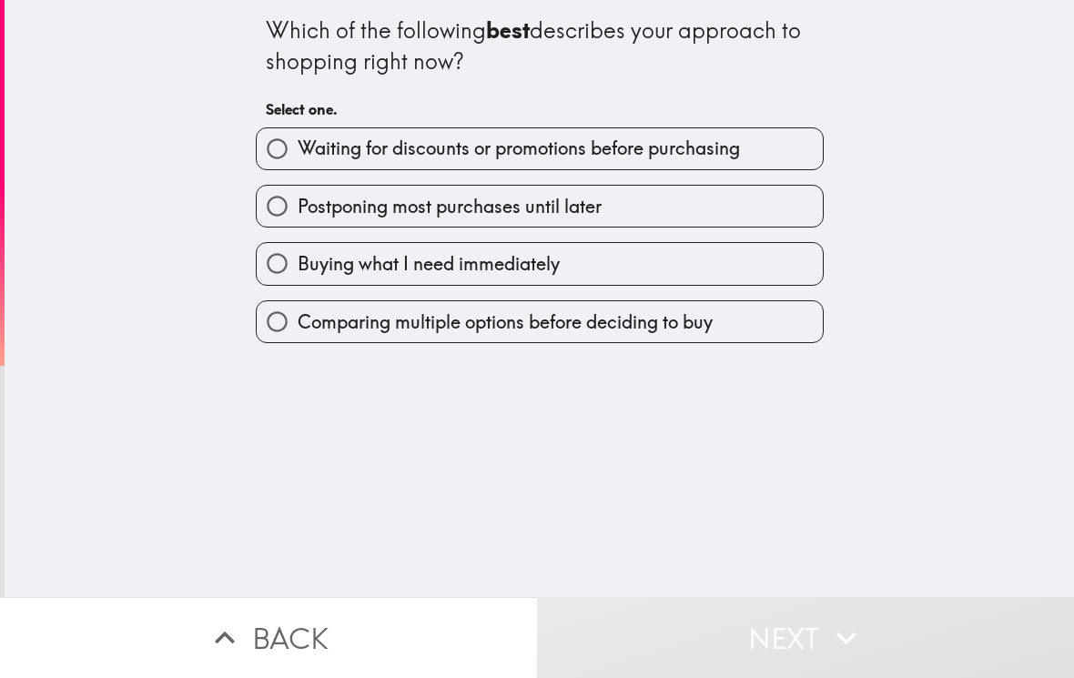
click at [276, 149] on input "Waiting for discounts or promotions before purchasing" at bounding box center [277, 148] width 41 height 41
radio input "true"
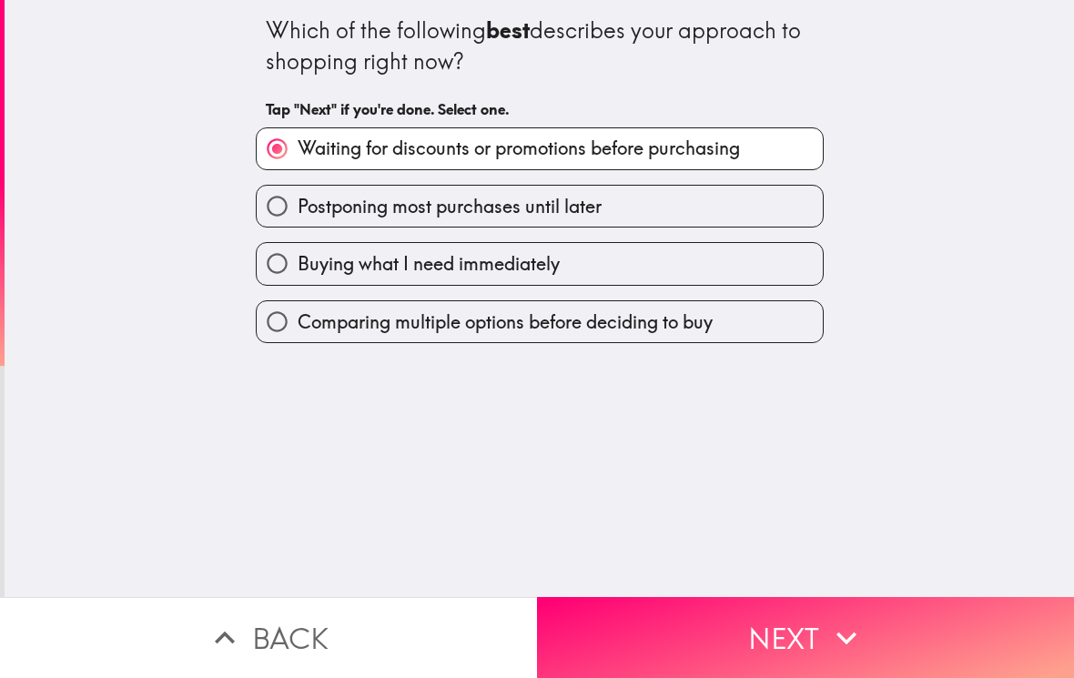
click at [766, 634] on button "Next" at bounding box center [805, 637] width 537 height 81
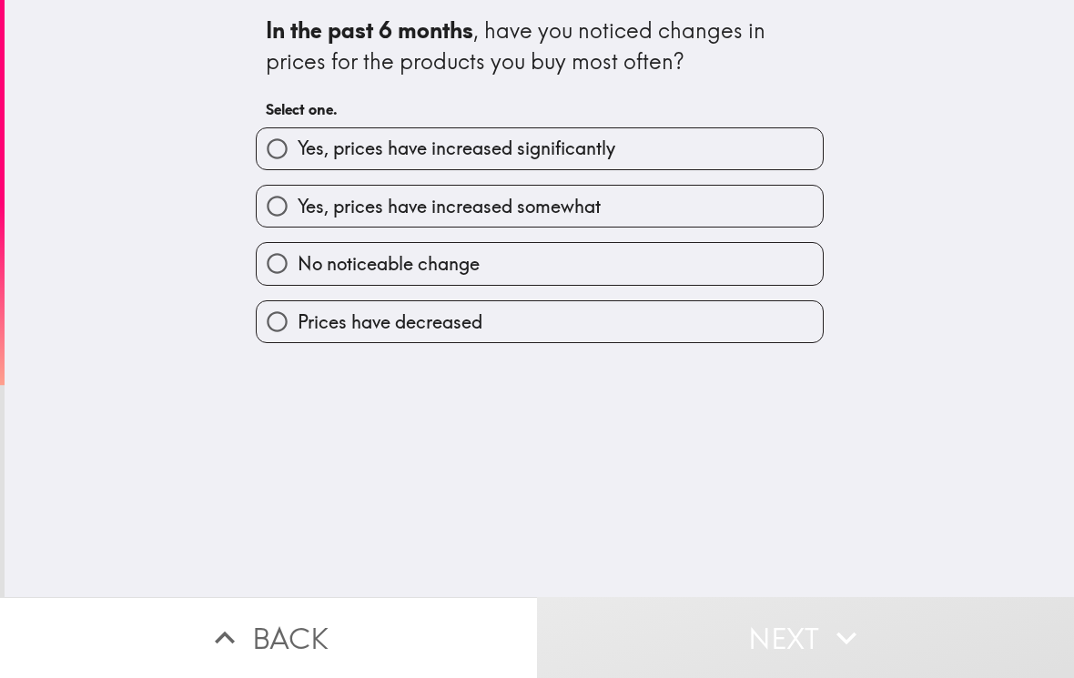
click at [269, 141] on input "Yes, prices have increased significantly" at bounding box center [277, 148] width 41 height 41
radio input "true"
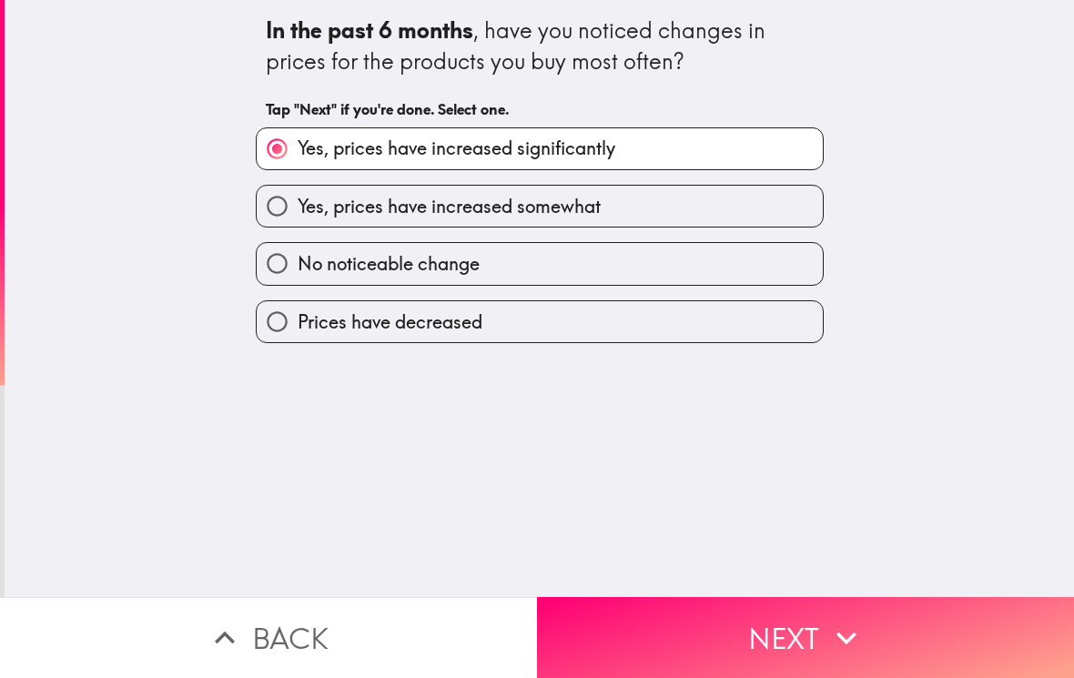
click at [758, 636] on button "Next" at bounding box center [805, 637] width 537 height 81
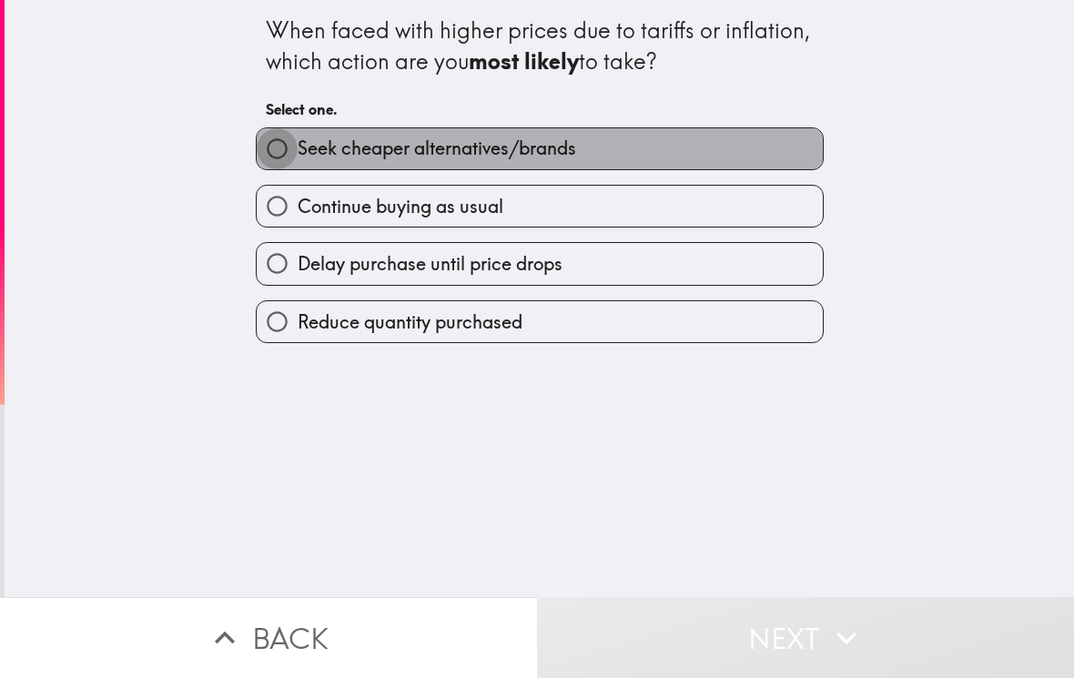
click at [273, 151] on input "Seek cheaper alternatives/brands" at bounding box center [277, 148] width 41 height 41
radio input "true"
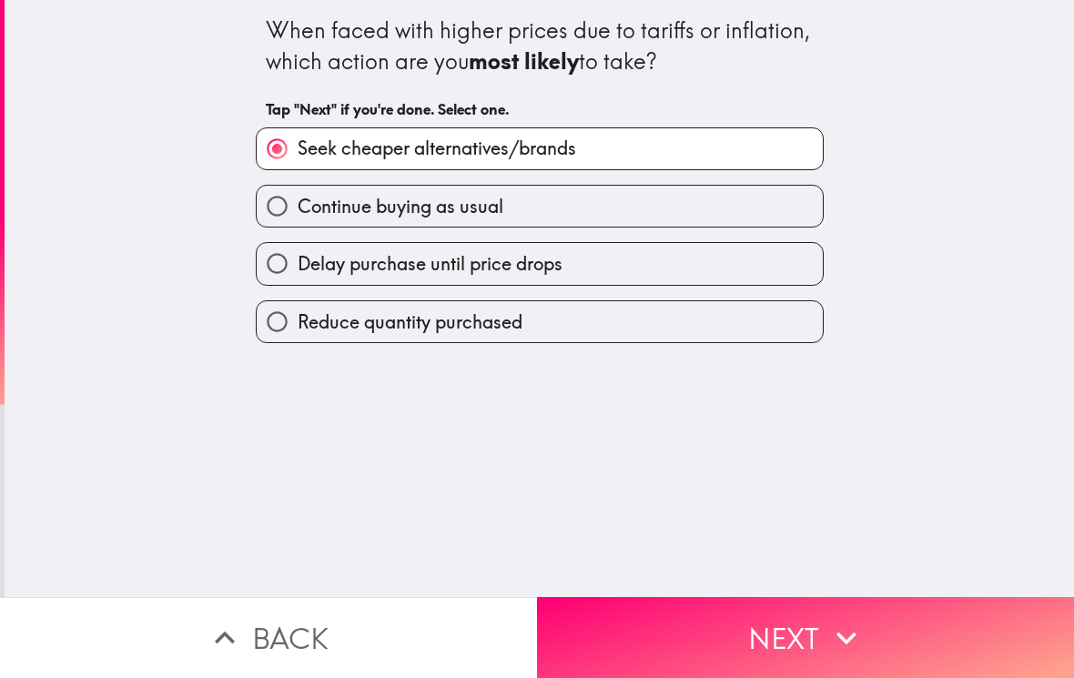
click at [758, 633] on button "Next" at bounding box center [805, 637] width 537 height 81
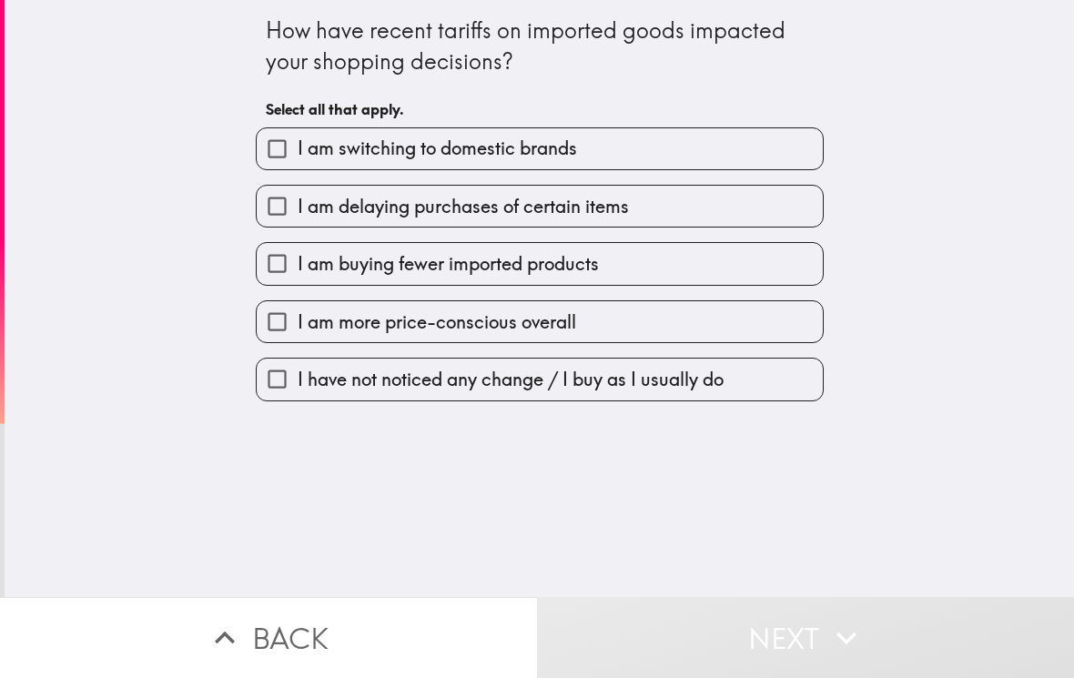
click at [273, 196] on input "I am delaying purchases of certain items" at bounding box center [277, 206] width 41 height 41
checkbox input "true"
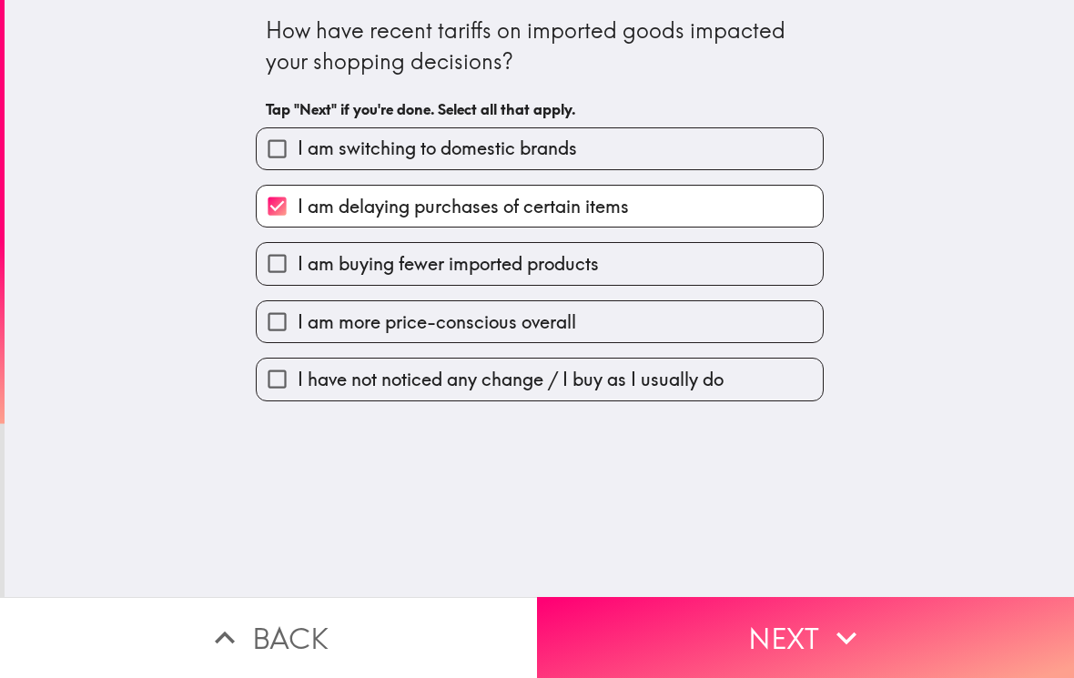
click at [281, 248] on input "I am buying fewer imported products" at bounding box center [277, 263] width 41 height 41
checkbox input "true"
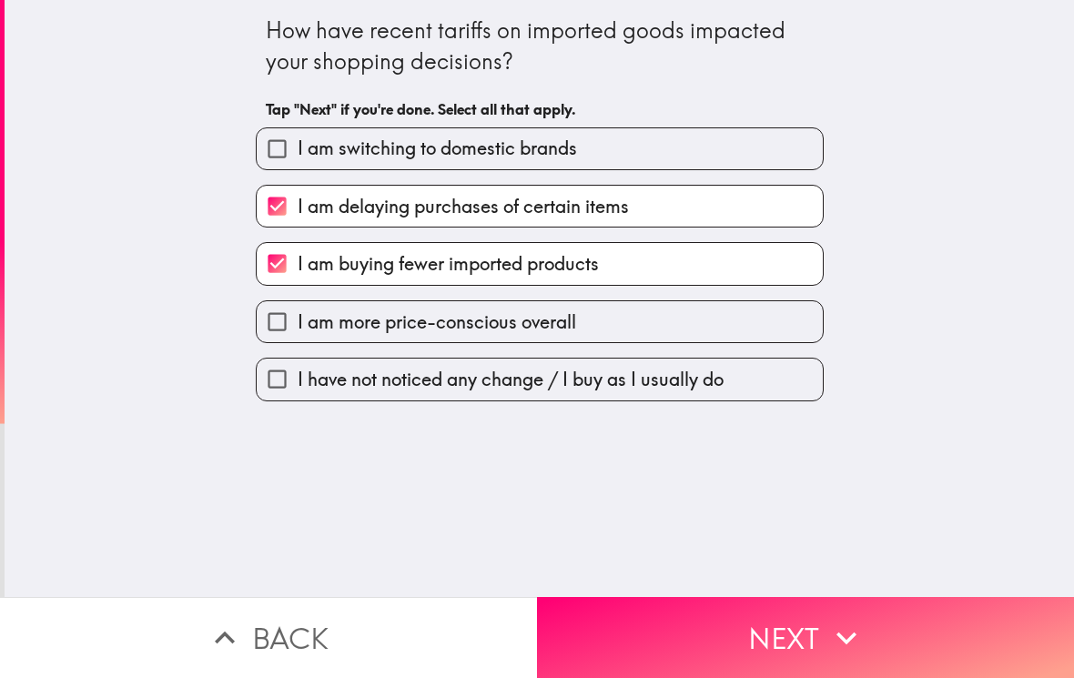
click at [279, 319] on input "I am more price-conscious overall" at bounding box center [277, 321] width 41 height 41
checkbox input "true"
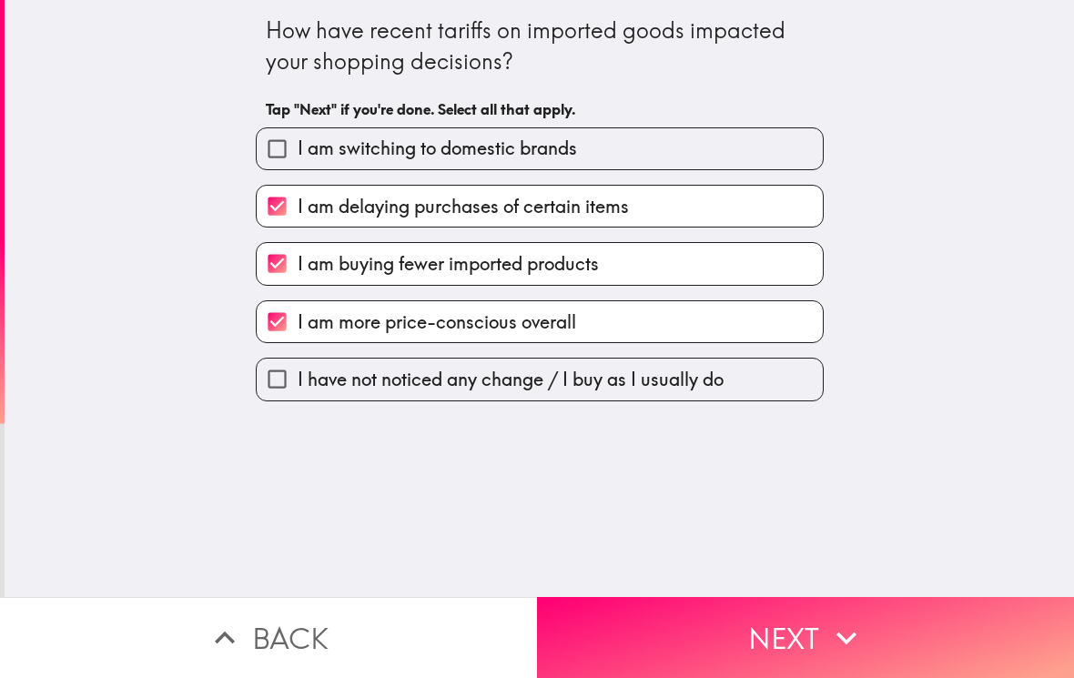
click at [766, 635] on button "Next" at bounding box center [805, 637] width 537 height 81
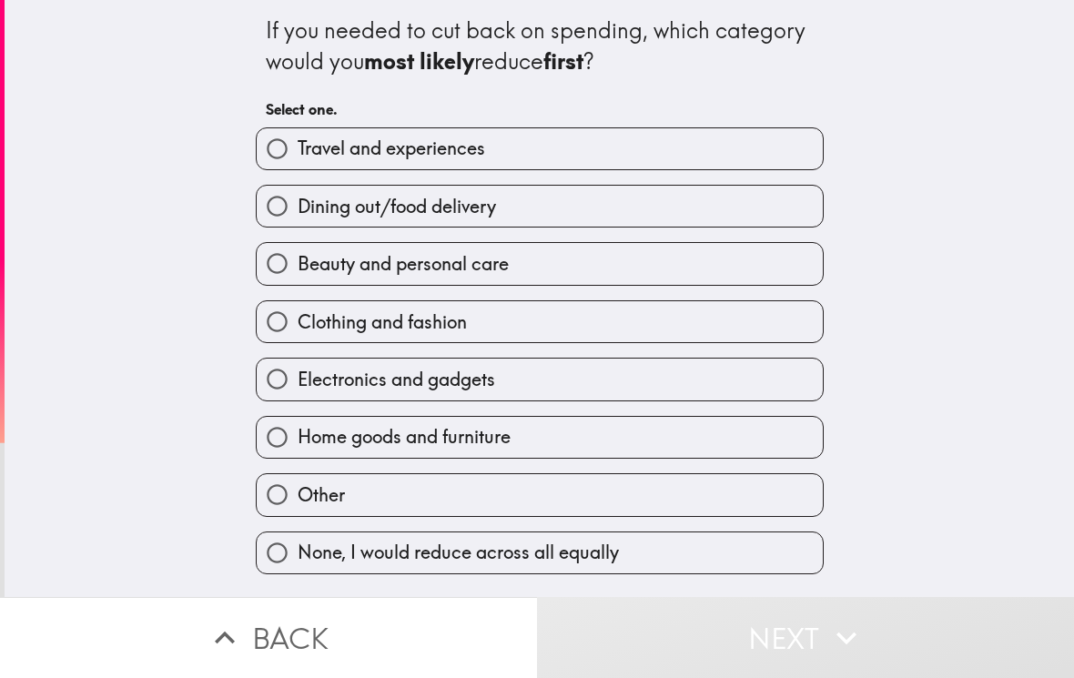
click at [276, 211] on input "Dining out/food delivery" at bounding box center [277, 206] width 41 height 41
radio input "true"
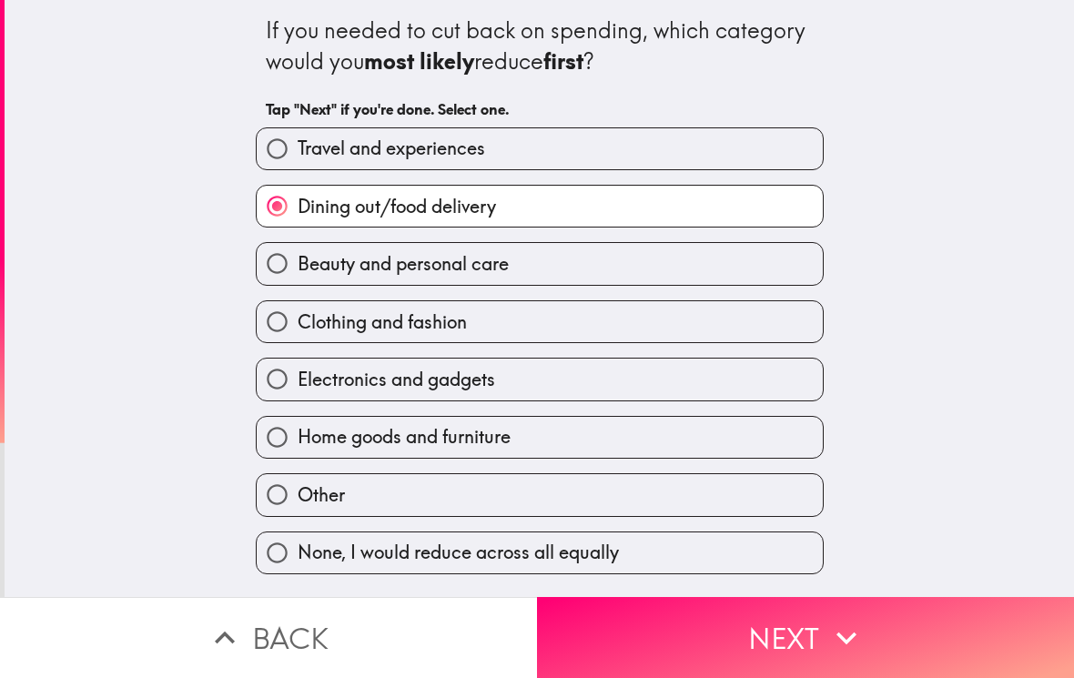
click at [279, 308] on input "Clothing and fashion" at bounding box center [277, 321] width 41 height 41
radio input "true"
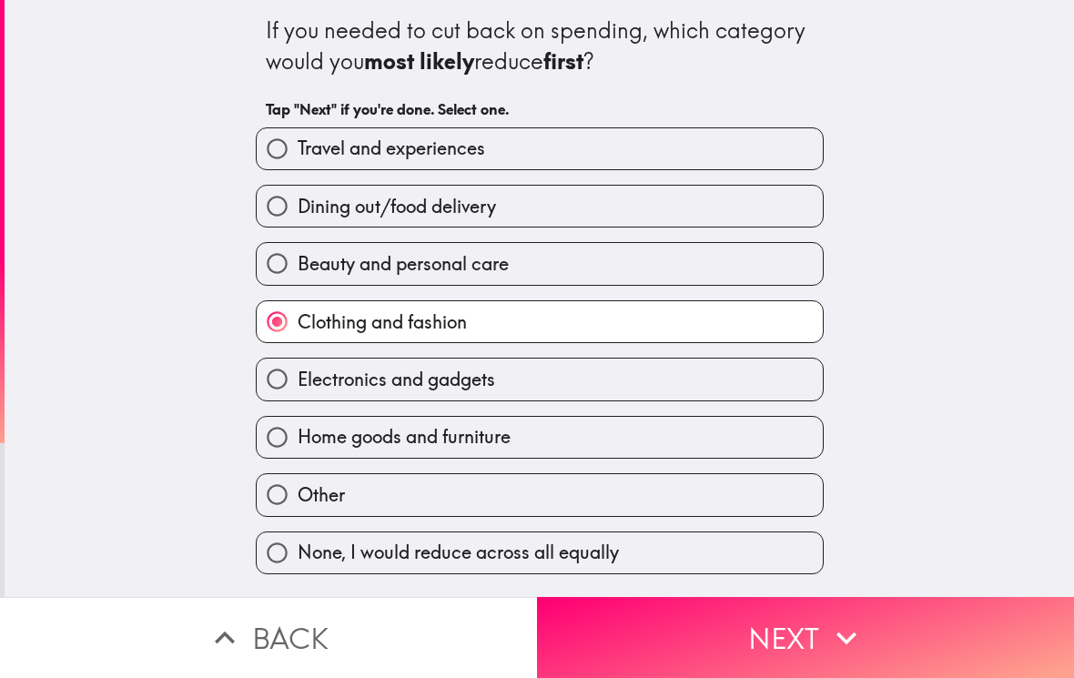
click at [277, 384] on input "Electronics and gadgets" at bounding box center [277, 379] width 41 height 41
radio input "true"
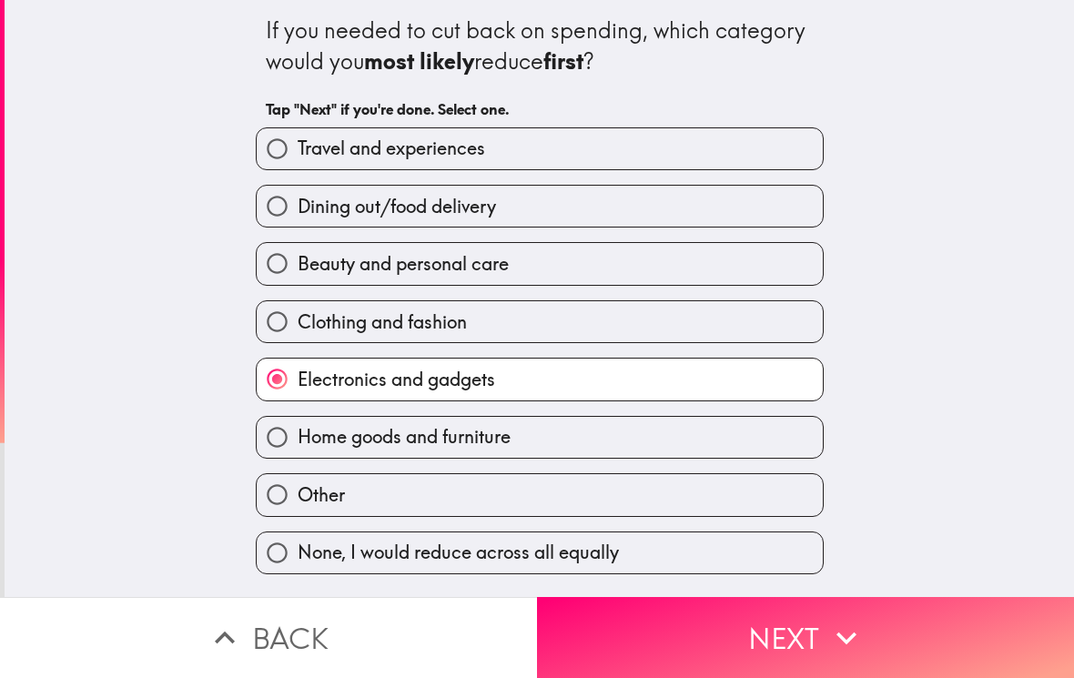
click at [281, 258] on input "Beauty and personal care" at bounding box center [277, 263] width 41 height 41
radio input "true"
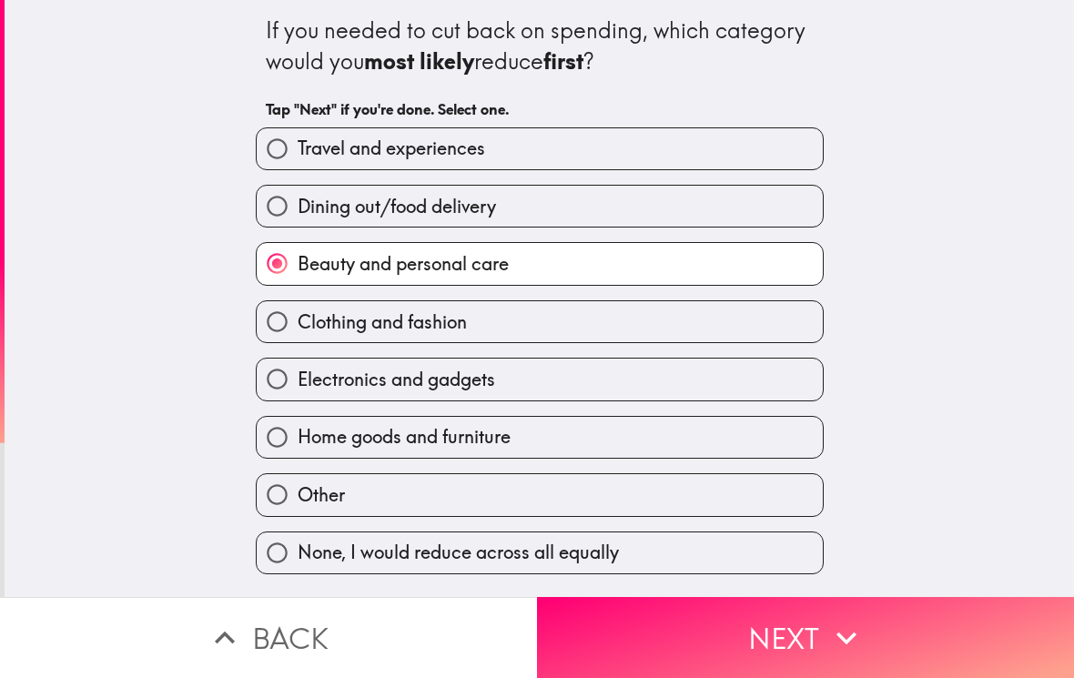
click at [266, 197] on input "Dining out/food delivery" at bounding box center [277, 206] width 41 height 41
radio input "true"
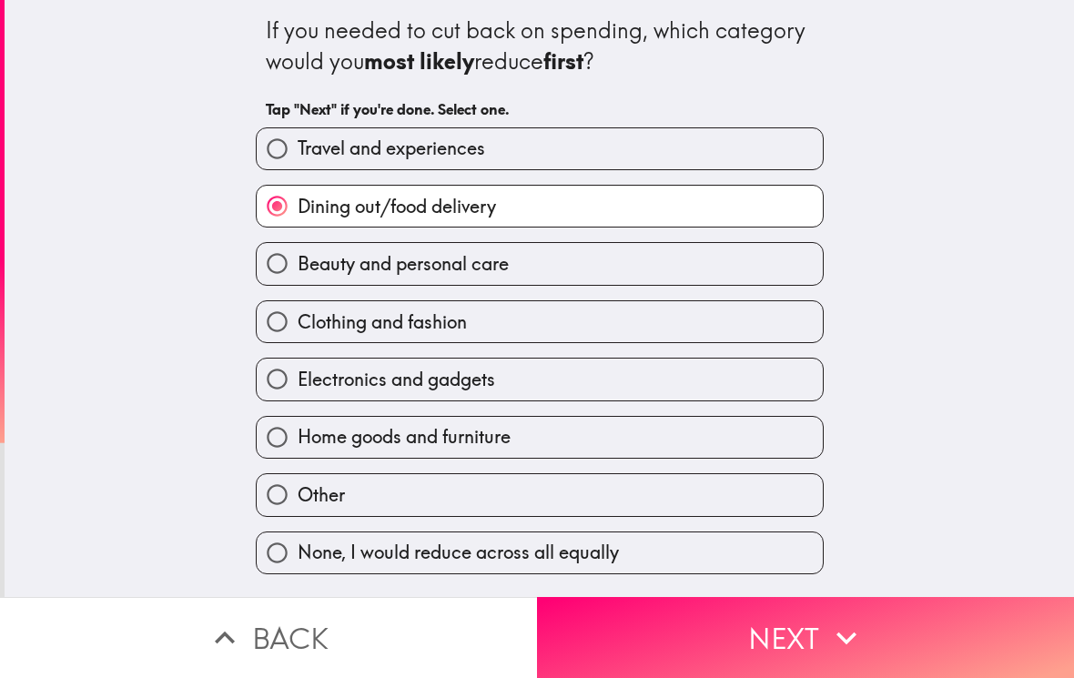
click at [769, 650] on button "Next" at bounding box center [805, 637] width 537 height 81
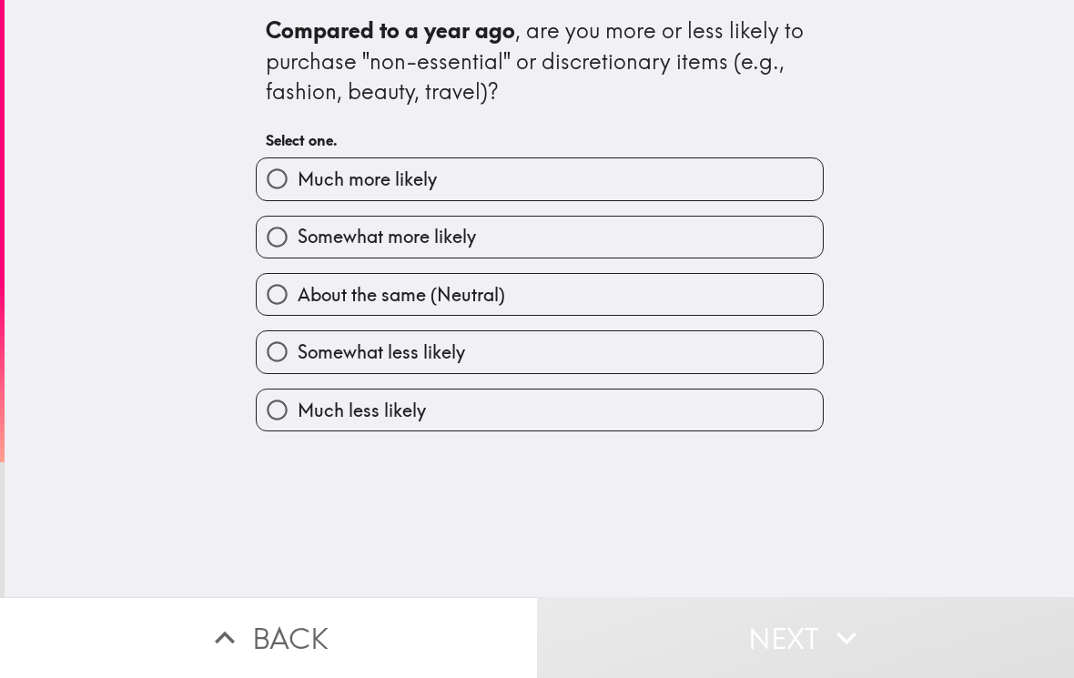
click at [280, 354] on input "Somewhat less likely" at bounding box center [277, 351] width 41 height 41
radio input "true"
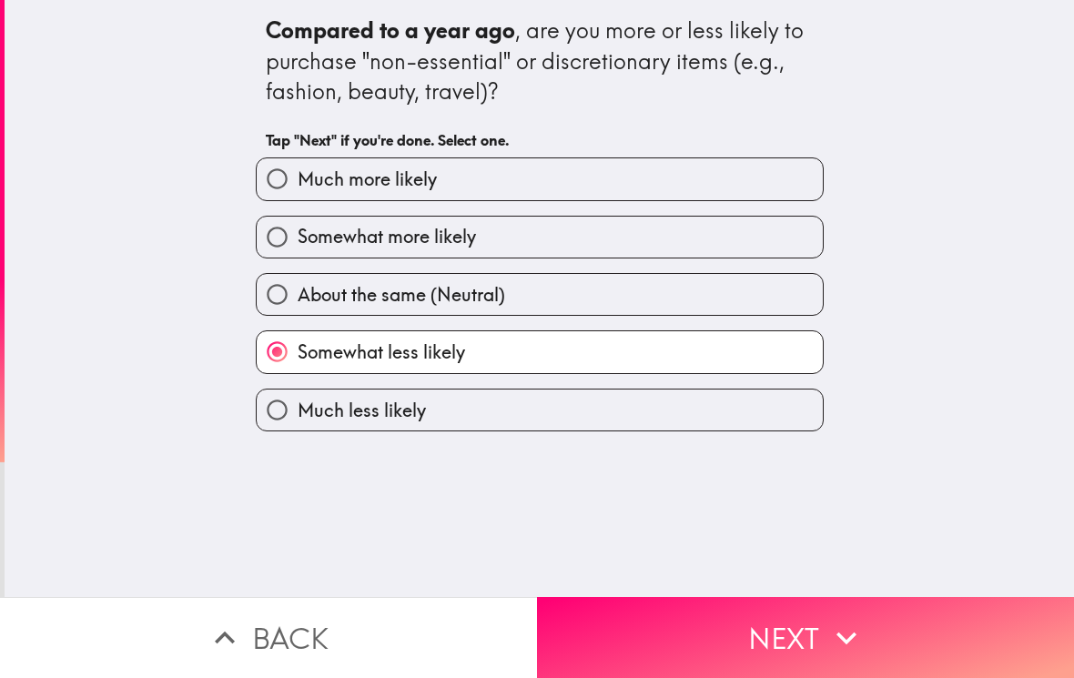
click at [753, 642] on button "Next" at bounding box center [805, 637] width 537 height 81
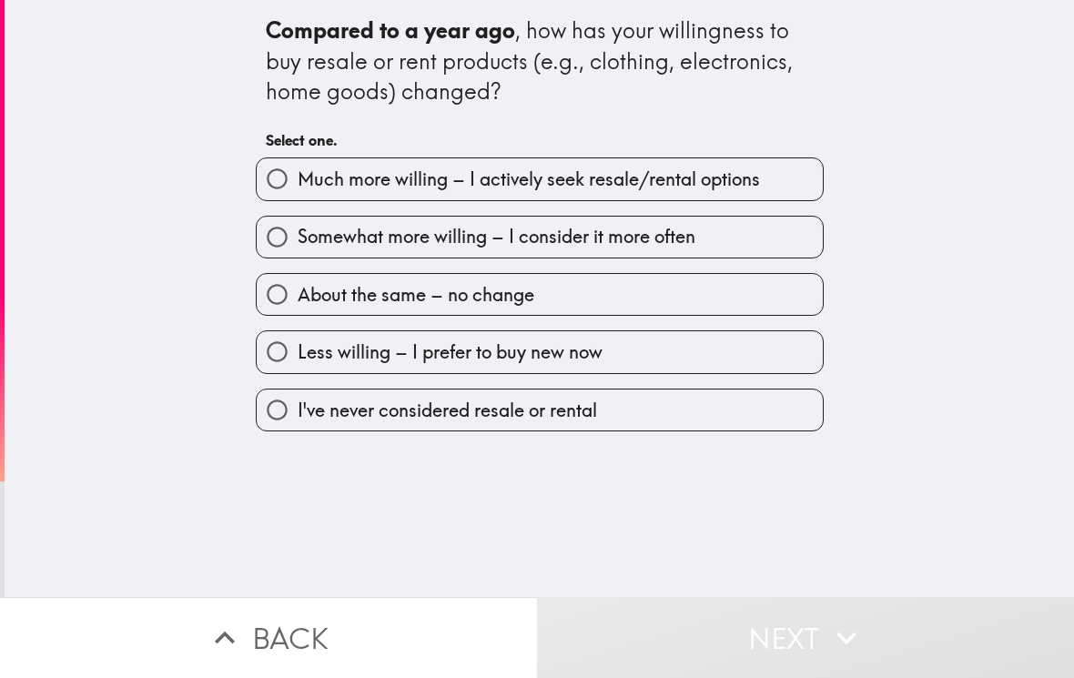
click at [282, 344] on input "Less willing – I prefer to buy new now" at bounding box center [277, 351] width 41 height 41
radio input "true"
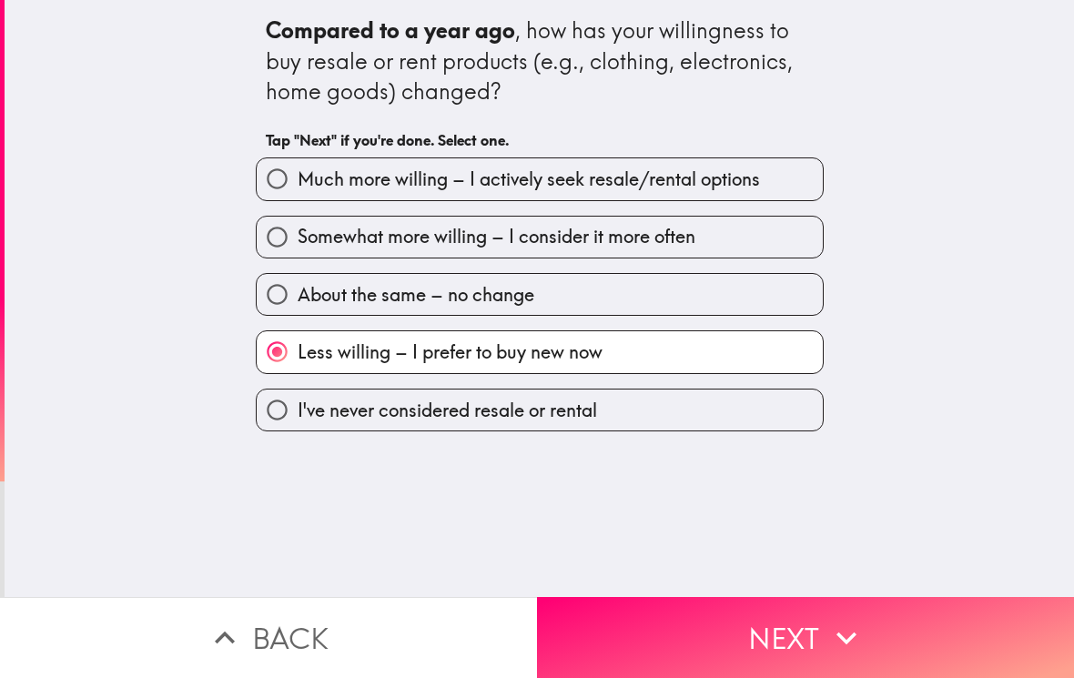
click at [281, 283] on input "About the same – no change" at bounding box center [277, 294] width 41 height 41
radio input "true"
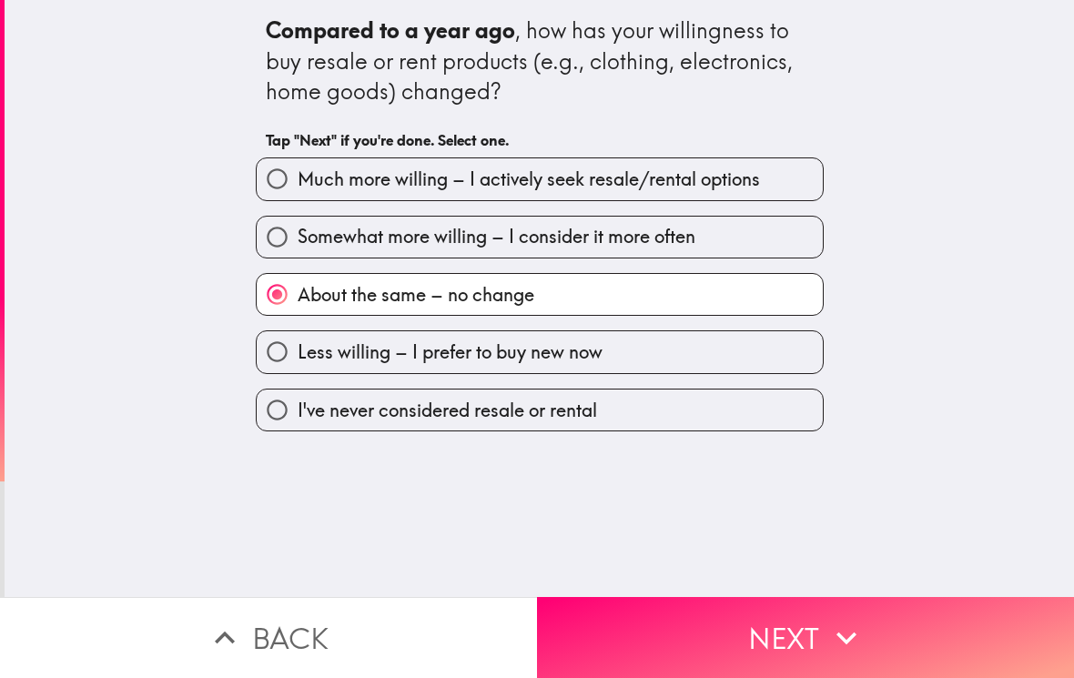
click at [266, 224] on input "Somewhat more willing – I consider it more often" at bounding box center [277, 237] width 41 height 41
radio input "true"
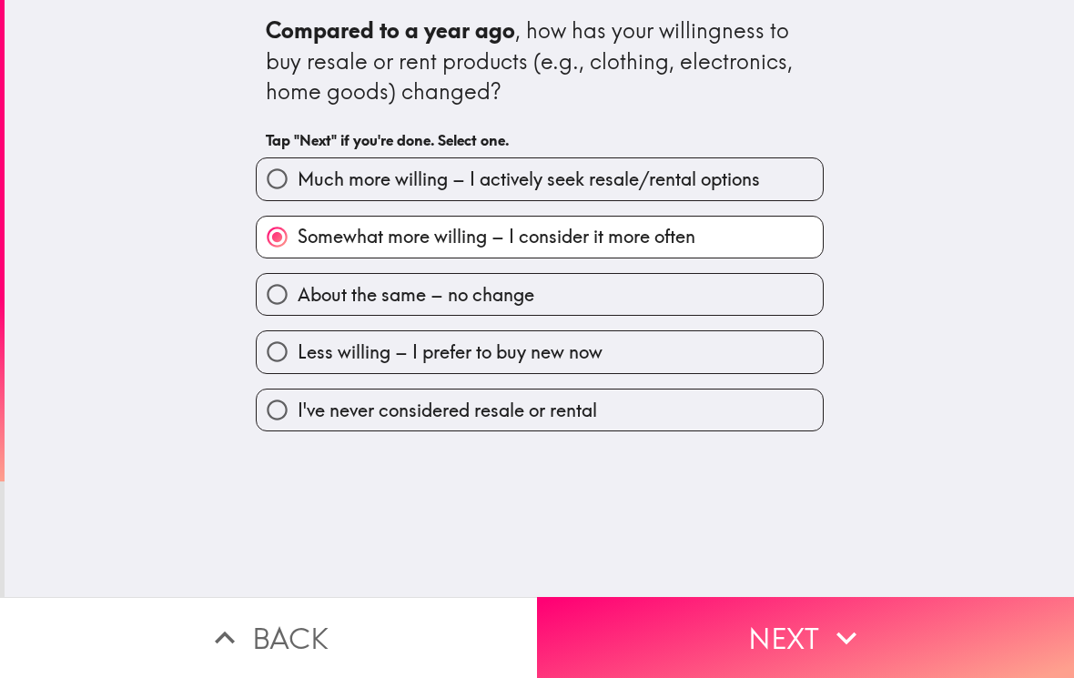
click at [752, 612] on button "Next" at bounding box center [805, 637] width 537 height 81
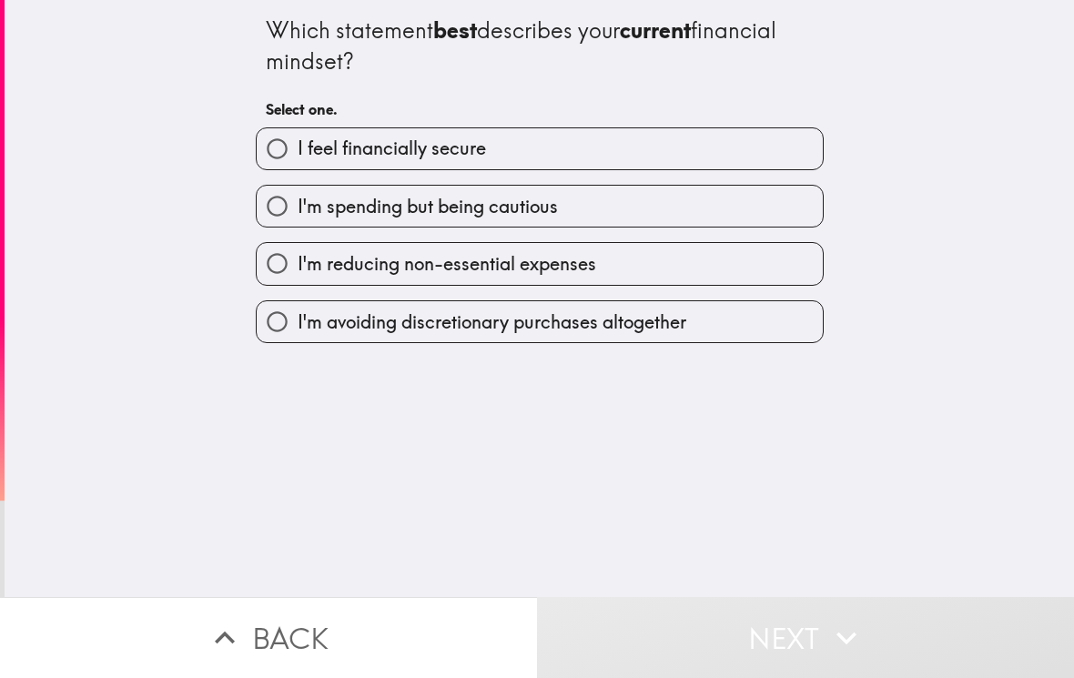
click at [824, 183] on div "Which statement best describes your current financial mindset? Select one. I fe…" at bounding box center [539, 171] width 583 height 343
click at [794, 204] on label "I'm spending but being cautious" at bounding box center [540, 206] width 566 height 41
click at [298, 204] on input "I'm spending but being cautious" at bounding box center [277, 206] width 41 height 41
radio input "true"
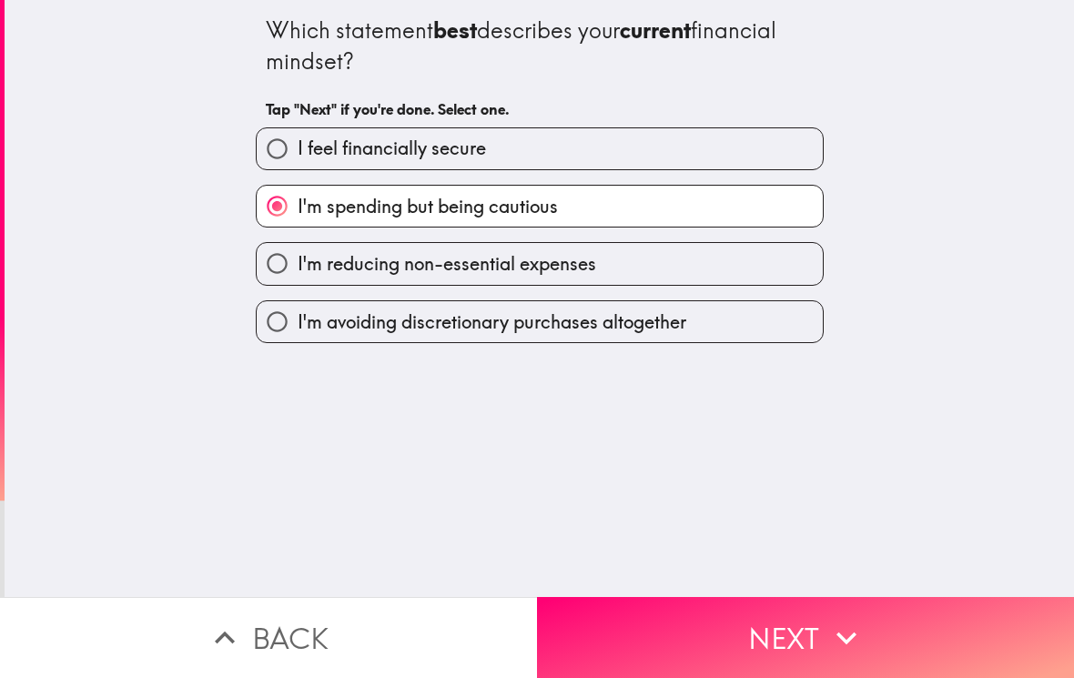
click at [758, 644] on button "Next" at bounding box center [805, 637] width 537 height 81
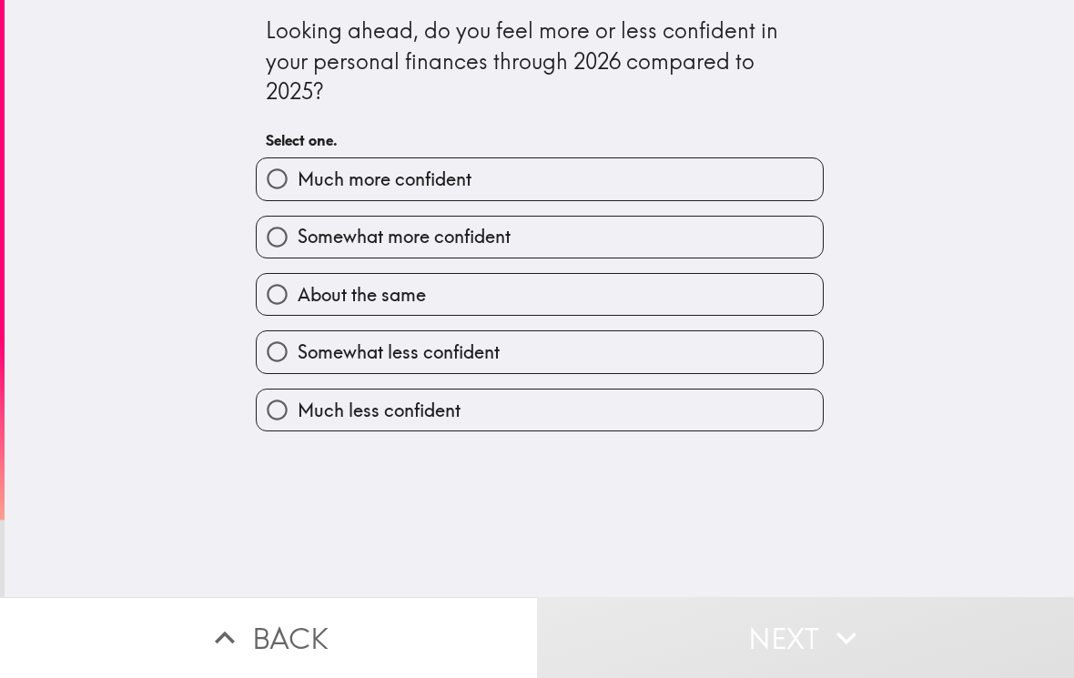
click at [286, 299] on input "About the same" at bounding box center [277, 294] width 41 height 41
radio input "true"
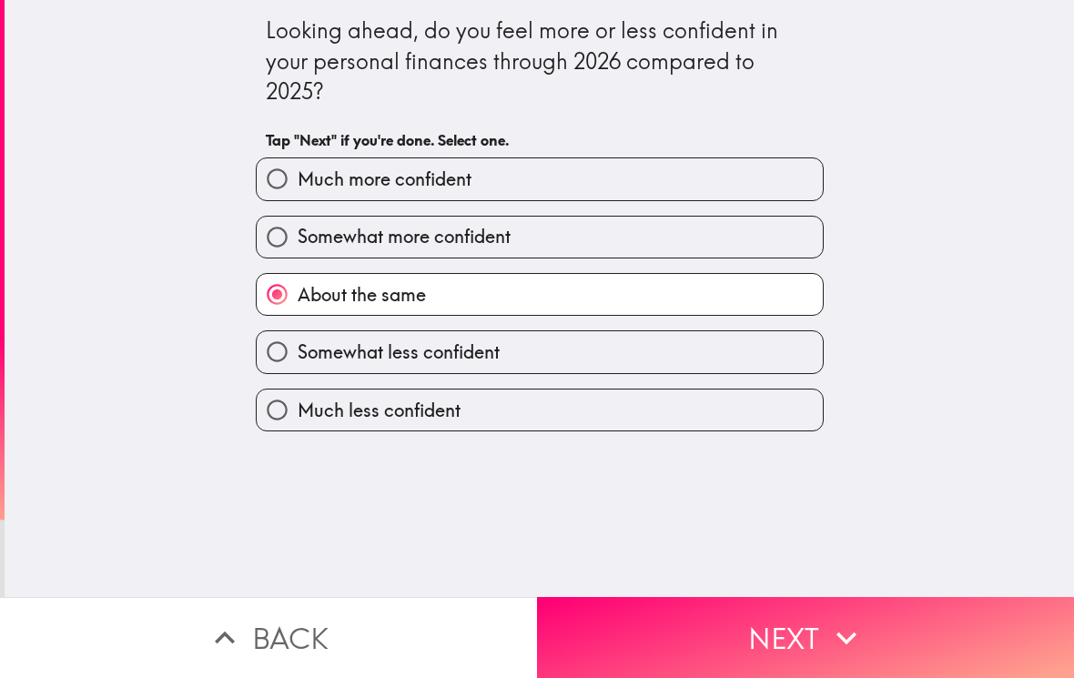
click at [693, 626] on button "Next" at bounding box center [805, 637] width 537 height 81
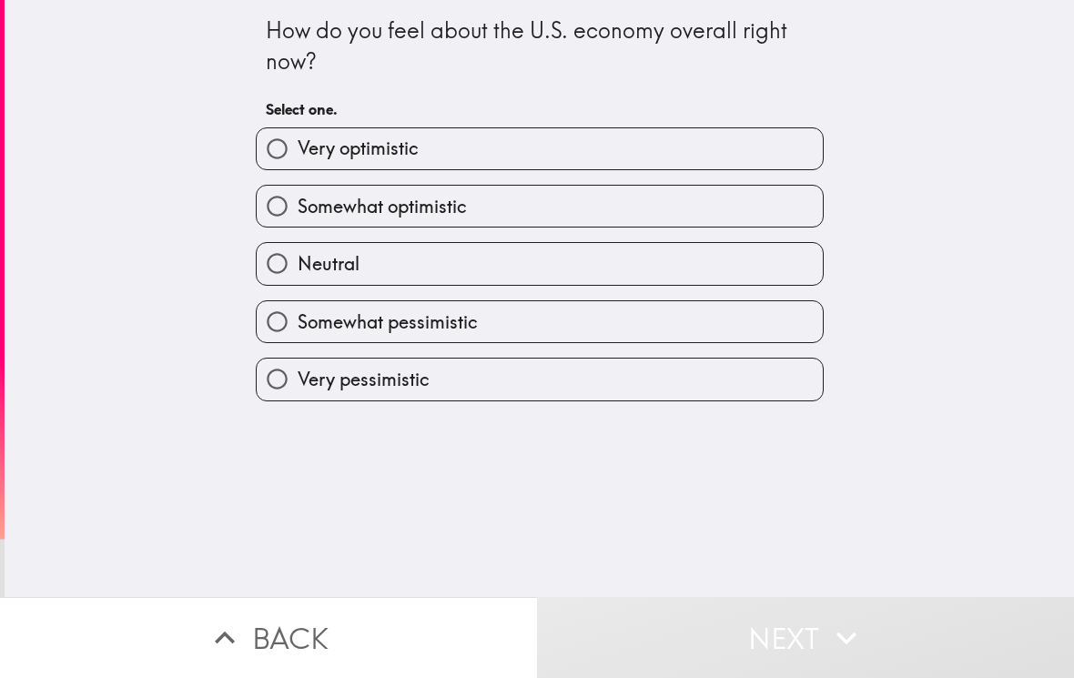
click at [289, 303] on label "Somewhat pessimistic" at bounding box center [540, 321] width 566 height 41
click at [289, 303] on input "Somewhat pessimistic" at bounding box center [277, 321] width 41 height 41
radio input "true"
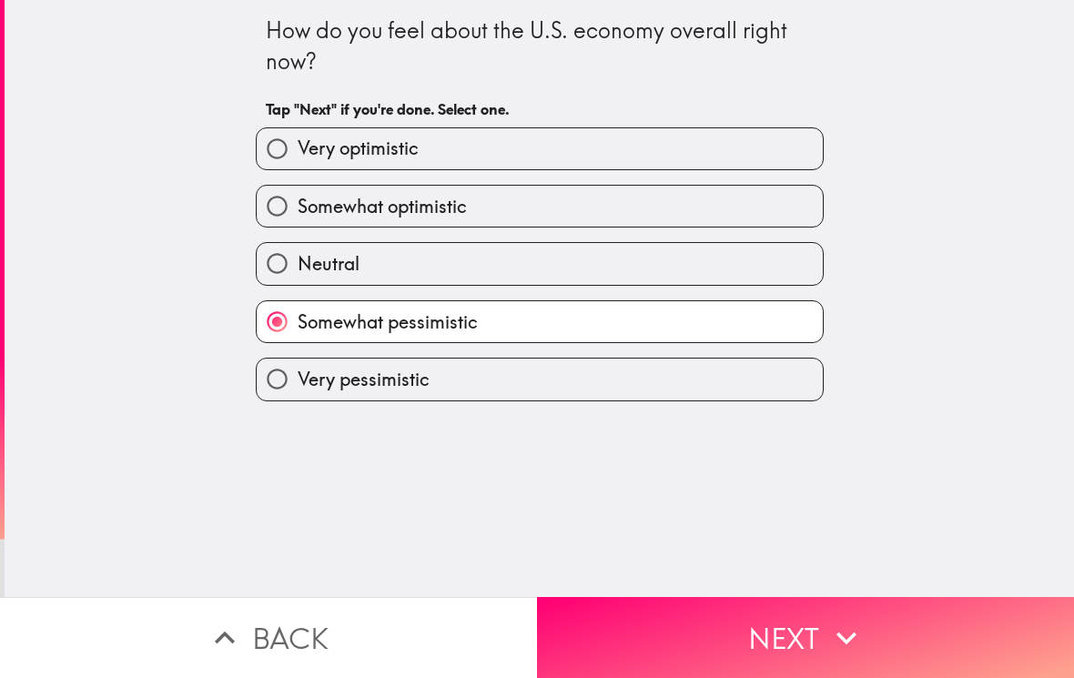
click at [672, 627] on button "Next" at bounding box center [805, 637] width 537 height 81
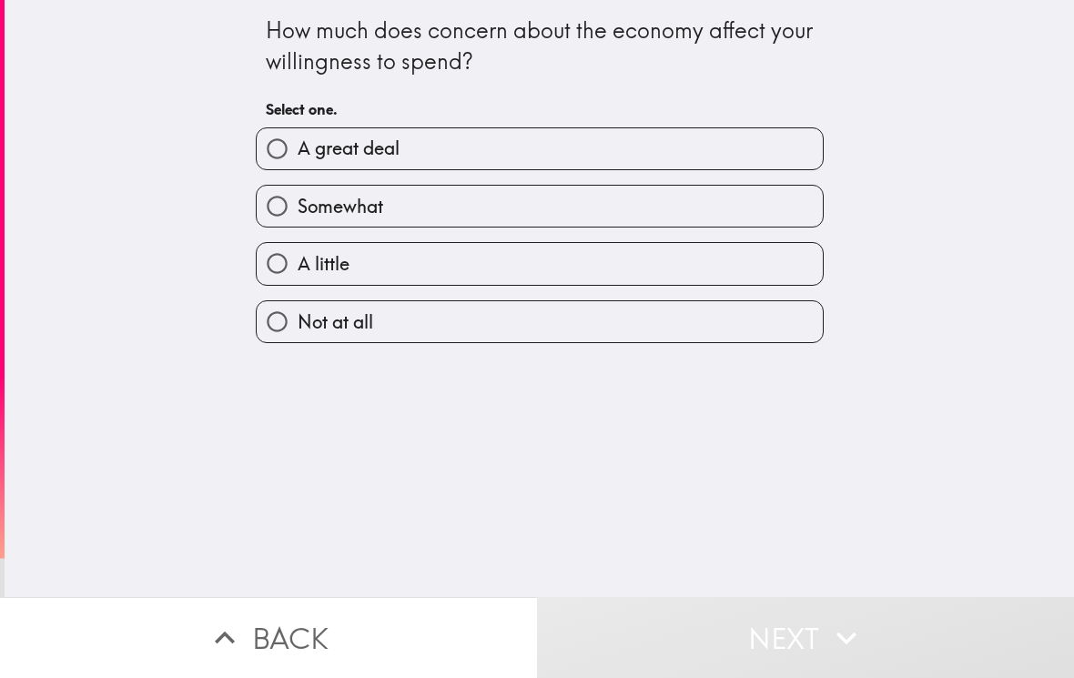
click at [281, 209] on input "Somewhat" at bounding box center [277, 206] width 41 height 41
radio input "true"
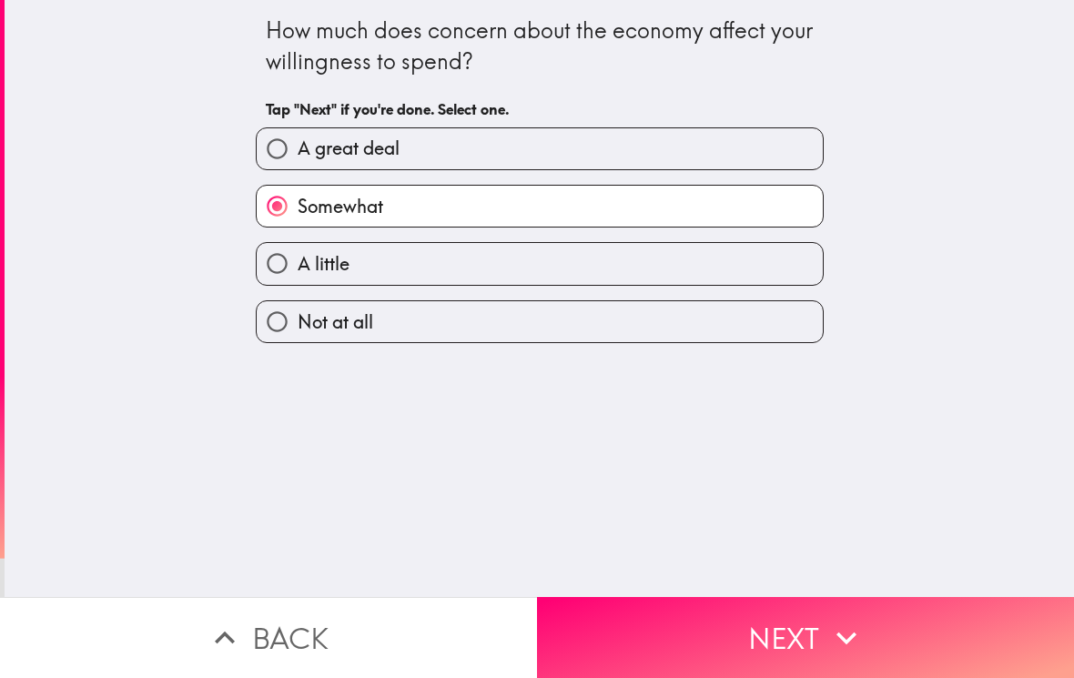
click at [733, 665] on button "Next" at bounding box center [805, 637] width 537 height 81
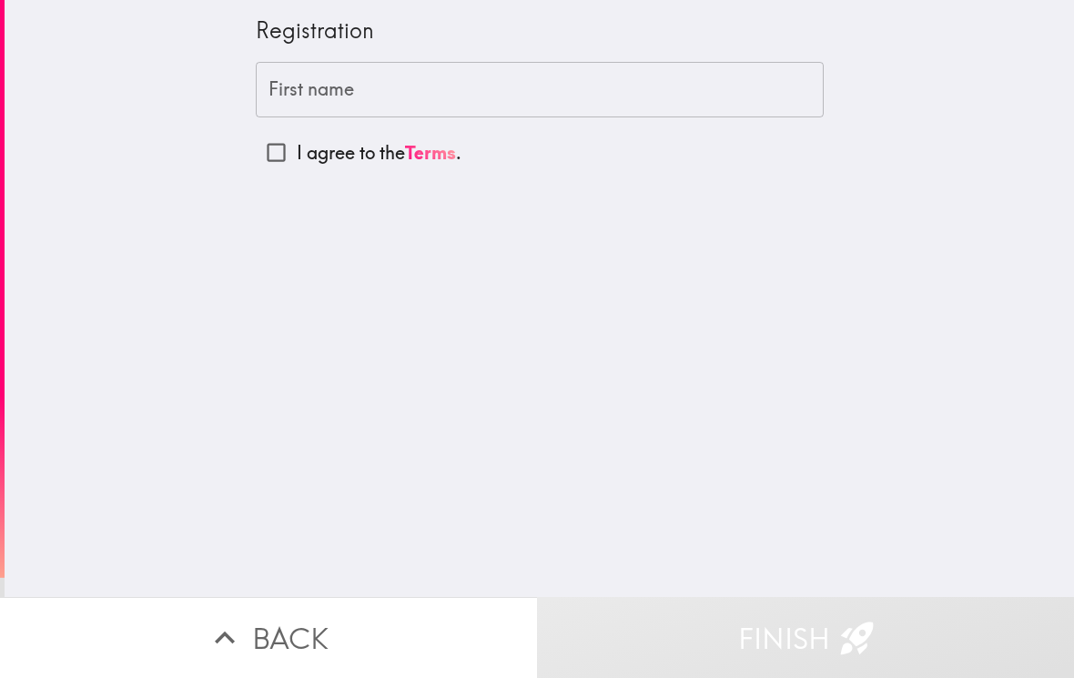
click at [305, 85] on div "First name First name" at bounding box center [540, 90] width 568 height 56
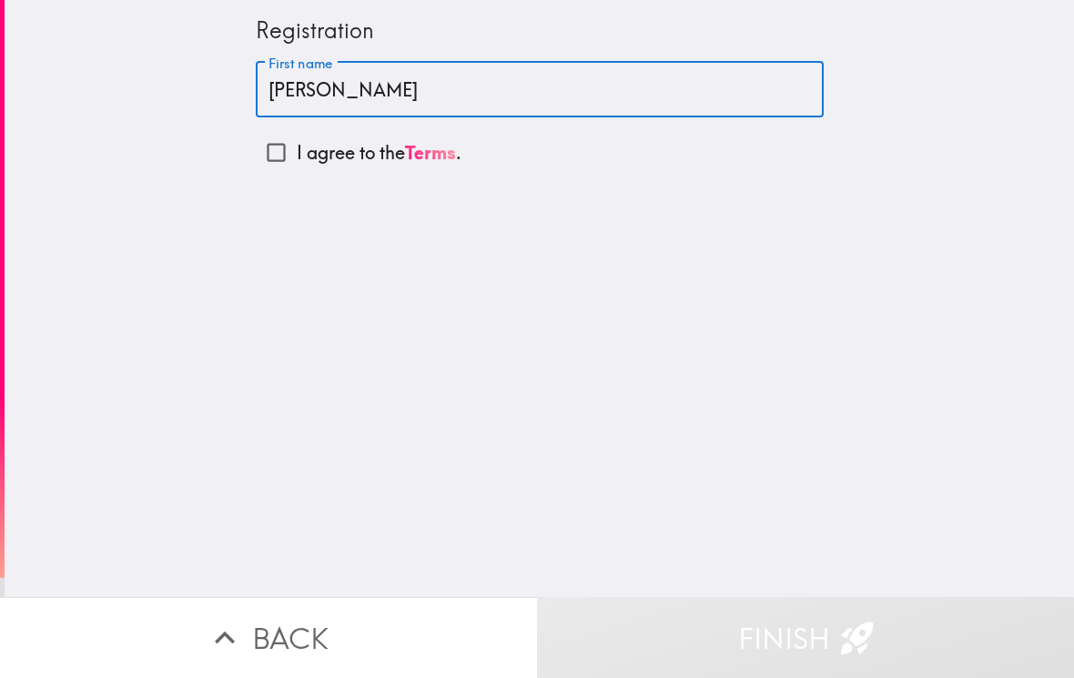
type input "[PERSON_NAME]"
click at [280, 143] on input "I agree to the Terms ." at bounding box center [276, 152] width 41 height 41
checkbox input "true"
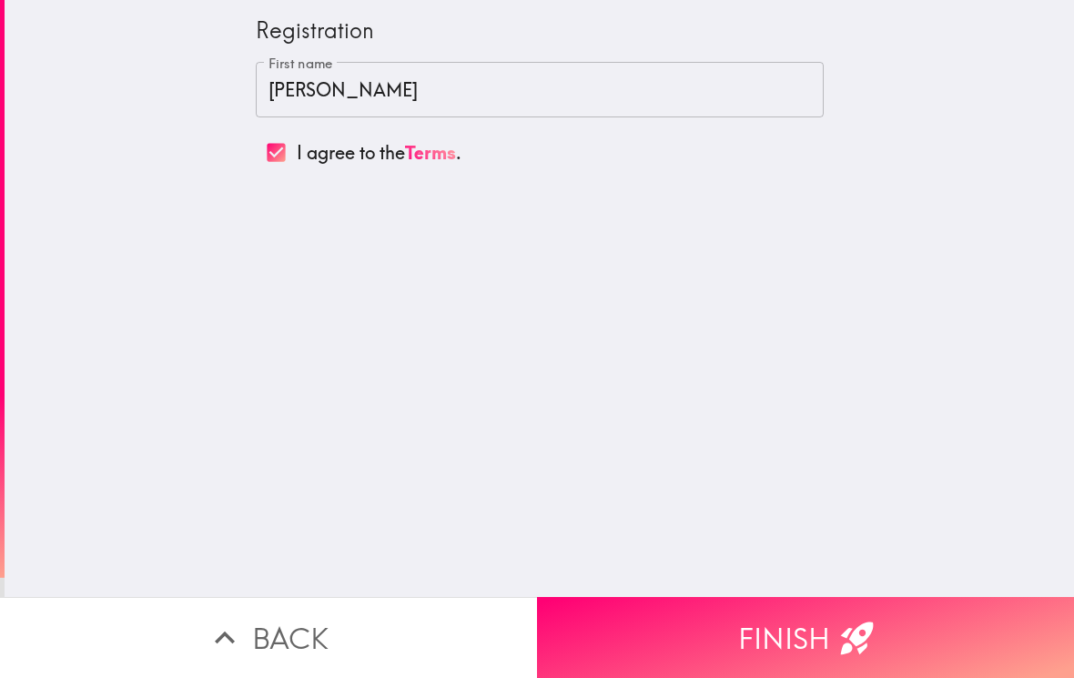
click at [869, 619] on icon "button" at bounding box center [857, 638] width 40 height 40
